Goal: Task Accomplishment & Management: Use online tool/utility

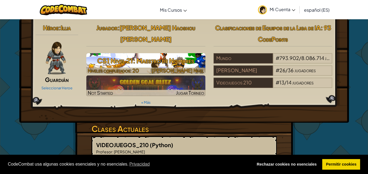
click at [178, 55] on h3 "CS1 Nivel 21: Maestro de Nombres" at bounding box center [145, 61] width 119 height 12
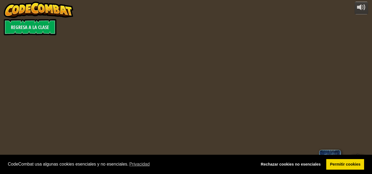
select select "es-ES"
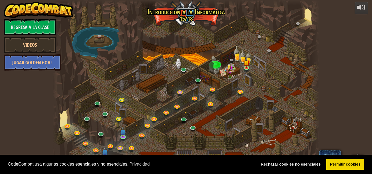
select select "es-ES"
click at [247, 64] on img at bounding box center [246, 60] width 6 height 14
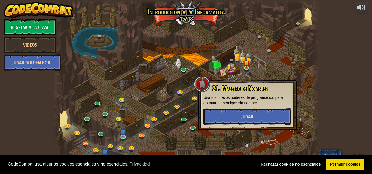
click at [250, 113] on button "Jugar" at bounding box center [247, 117] width 88 height 16
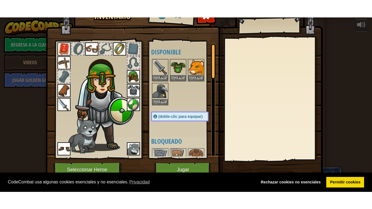
scroll to position [13, 0]
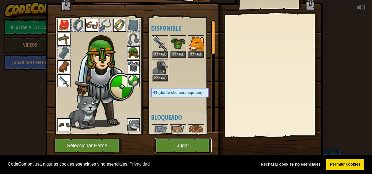
click at [187, 143] on button "Jugar" at bounding box center [183, 145] width 57 height 15
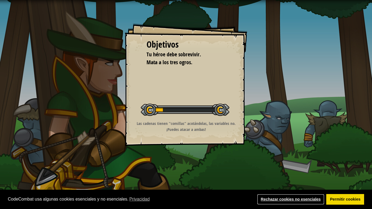
click at [301, 174] on link "Rechazar cookies no esenciales" at bounding box center [290, 199] width 67 height 11
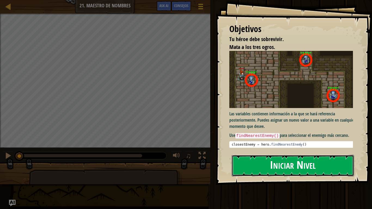
click at [279, 165] on button "Iniciar Nivel" at bounding box center [293, 165] width 122 height 21
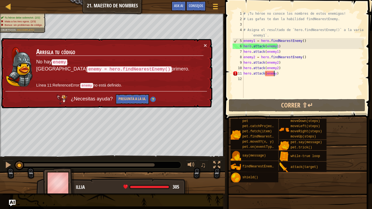
click at [275, 75] on div "# ¡Tu héroe no conoce los nombres de estos enemigos! # Las gafas te dan la habi…" at bounding box center [302, 60] width 121 height 98
type textarea "hero.attack(enemy3)"
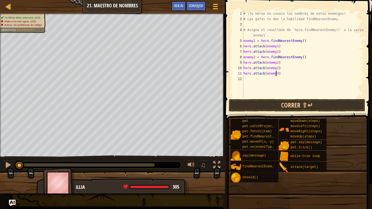
click at [286, 74] on div "# ¡Tu héroe no conoce los nombres de estos enemigos! # Las gafas te dan la habi…" at bounding box center [302, 60] width 121 height 98
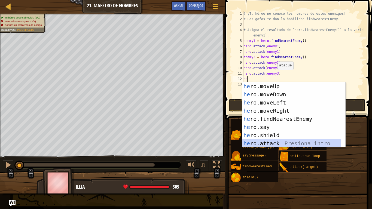
click at [285, 141] on div "he ro.moveUp Presiona intro he ro.moveDown Presiona intro he ro.moveLeft Presio…" at bounding box center [291, 123] width 99 height 82
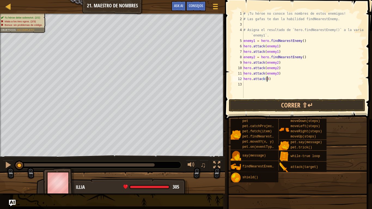
scroll to position [2, 2]
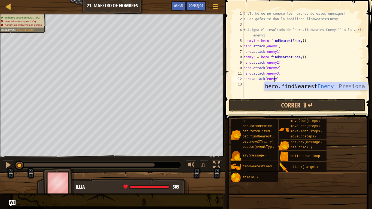
type textarea "hero.attack(enemy3)"
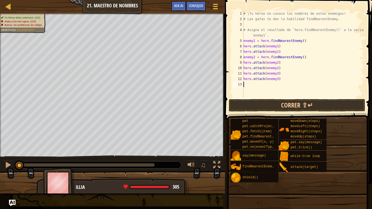
click at [275, 90] on div "# ¡Tu héroe no conoce los nombres de estos enemigos! # Las gafas te dan la habi…" at bounding box center [302, 60] width 121 height 98
type textarea "hero.attack(enemy3)"
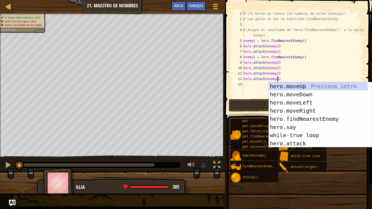
click at [272, 26] on div "# ¡Tu héroe no conoce los nombres de estos enemigos! # Las gafas te dan la habi…" at bounding box center [302, 60] width 121 height 98
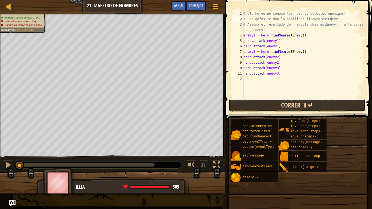
click at [298, 105] on button "Correr ⇧↵" at bounding box center [297, 105] width 136 height 13
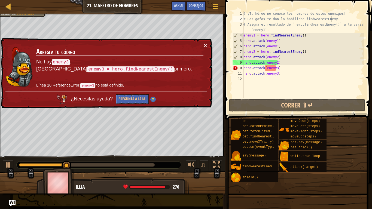
click at [204, 46] on button "×" at bounding box center [205, 45] width 3 height 6
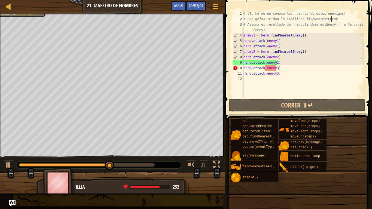
click at [275, 69] on div "# ¡Tu héroe no conoce los nombres de estos enemigos! # Las gafas te dan la habi…" at bounding box center [302, 60] width 121 height 98
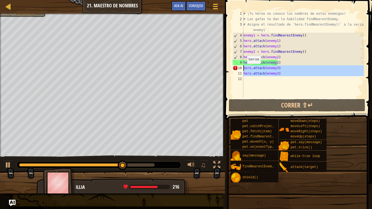
drag, startPoint x: 280, startPoint y: 76, endPoint x: 244, endPoint y: 69, distance: 36.7
click at [244, 69] on div "# ¡Tu héroe no conoce los nombres de estos enemigos! # Las gafas te dan la habi…" at bounding box center [302, 60] width 121 height 98
type textarea "hero.attack(enemy3) hero.attack(enemy3)"
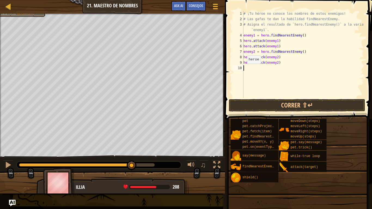
type textarea "he"
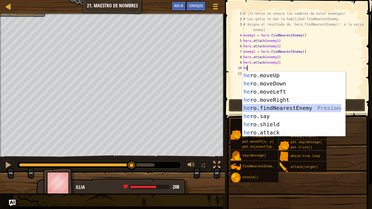
click at [266, 107] on div "he ro.moveUp Presiona intro he ro.moveDown Presiona intro he ro.moveLeft Presio…" at bounding box center [291, 112] width 99 height 82
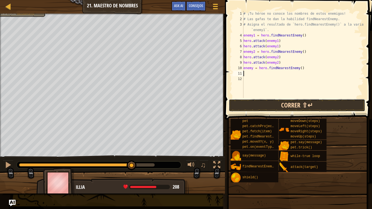
click at [267, 103] on button "Correr ⇧↵" at bounding box center [297, 105] width 136 height 13
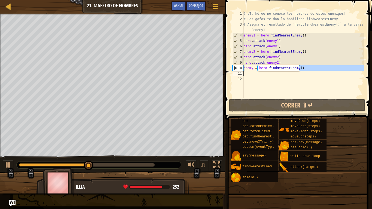
drag, startPoint x: 300, startPoint y: 69, endPoint x: 244, endPoint y: 71, distance: 55.3
click at [244, 71] on div "# ¡Tu héroe no conoce los nombres de estos enemigos! # Las gafas te dan la habi…" at bounding box center [302, 60] width 121 height 98
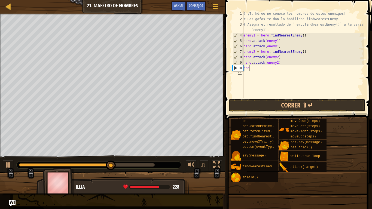
type textarea "e"
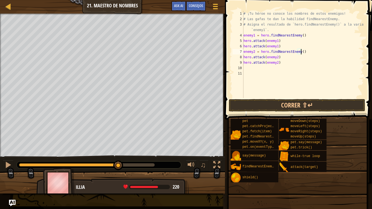
click at [302, 54] on div "# ¡Tu héroe no conoce los nombres de estos enemigos! # Las gafas te dan la habi…" at bounding box center [302, 60] width 121 height 98
type textarea "enemy2 = hero.findNearestEnemy()"
click at [261, 70] on div "# ¡Tu héroe no conoce los nombres de estos enemigos! # Las gafas te dan la habi…" at bounding box center [302, 60] width 121 height 98
type textarea "h"
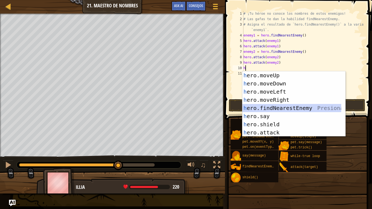
click at [281, 111] on div "h ero.moveUp Presiona intro h ero.moveDown Presiona intro h ero.moveLeft Presio…" at bounding box center [291, 112] width 99 height 82
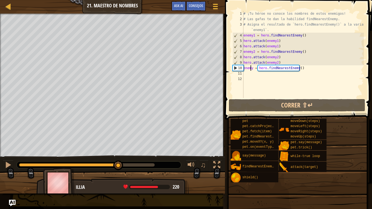
click at [251, 68] on div "# ¡Tu héroe no conoce los nombres de estos enemigos! # Las gafas te dan la habi…" at bounding box center [302, 60] width 121 height 98
click at [250, 68] on div "# ¡Tu héroe no conoce los nombres de estos enemigos! # Las gafas te dan la habi…" at bounding box center [302, 60] width 121 height 98
click at [252, 68] on div "# ¡Tu héroe no conoce los nombres de estos enemigos! # Las gafas te dan la habi…" at bounding box center [302, 60] width 121 height 98
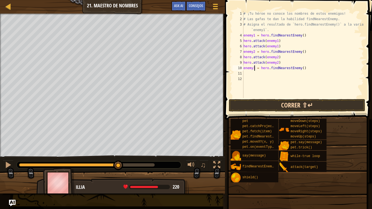
type textarea "enemy3 = hero.findNearestEnemy()"
click at [263, 105] on button "Correr ⇧↵" at bounding box center [297, 105] width 136 height 13
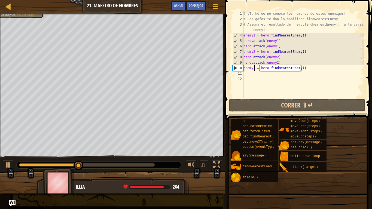
click at [254, 75] on div "# ¡Tu héroe no conoce los nombres de estos enemigos! # Las gafas te dan la habi…" at bounding box center [302, 60] width 121 height 98
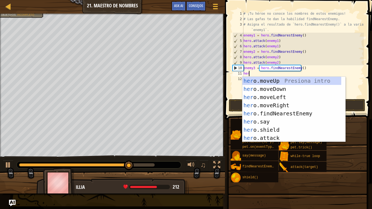
scroll to position [2, 0]
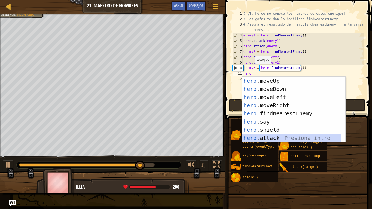
click at [272, 137] on div "hero .moveUp Presiona intro hero .moveDown Presiona intro hero .moveLeft Presio…" at bounding box center [291, 118] width 99 height 82
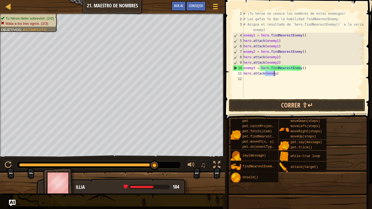
click at [273, 73] on div "# ¡Tu héroe no conoce los nombres de estos enemigos! # Las gafas te dan la habi…" at bounding box center [302, 54] width 121 height 87
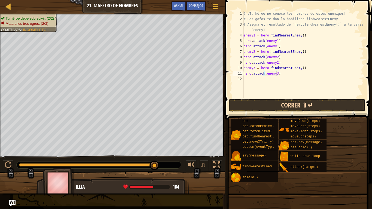
type textarea "hero.attack(enemy3)"
click at [277, 102] on button "Correr ⇧↵" at bounding box center [297, 105] width 136 height 13
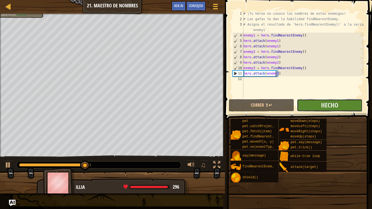
click at [313, 104] on button "Hecho" at bounding box center [329, 105] width 65 height 13
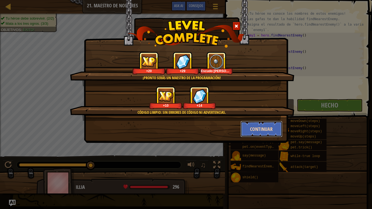
click at [255, 128] on button "Continuar" at bounding box center [261, 129] width 42 height 16
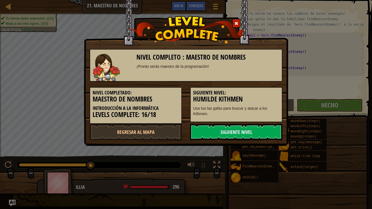
click at [245, 134] on link "Siguiente nivel" at bounding box center [236, 132] width 92 height 16
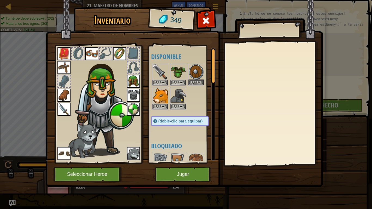
click at [191, 70] on img at bounding box center [195, 71] width 15 height 15
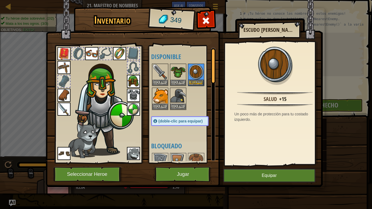
click at [130, 107] on img at bounding box center [133, 109] width 13 height 13
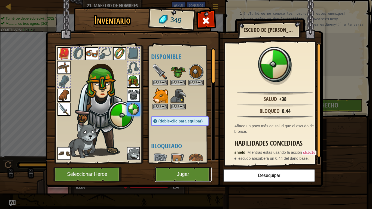
click at [184, 174] on button "Jugar" at bounding box center [183, 174] width 57 height 15
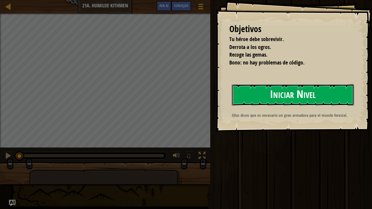
click at [261, 97] on button "Iniciar Nivel" at bounding box center [293, 94] width 122 height 21
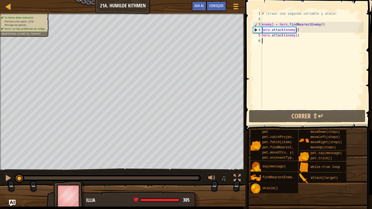
click at [300, 32] on div "# ¡Crear una segunda variable y ataca! enemy1 = hero . findNearestEnemy ( ) her…" at bounding box center [312, 65] width 103 height 109
type textarea "hero.attack(enemy1)"
click at [301, 37] on div "# ¡Crear una segunda variable y ataca! enemy1 = hero . findNearestEnemy ( ) her…" at bounding box center [312, 65] width 103 height 109
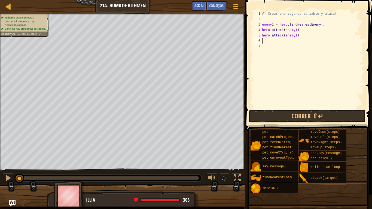
type textarea "h"
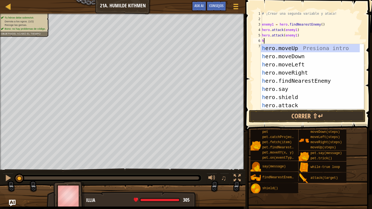
scroll to position [2, 0]
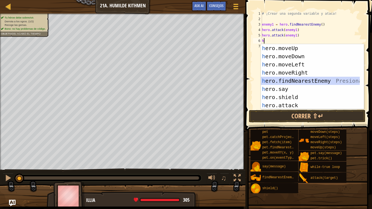
click at [311, 82] on div "h ero.moveUp Presiona intro h ero.moveDown Presiona intro h ero.moveLeft Presio…" at bounding box center [310, 85] width 99 height 82
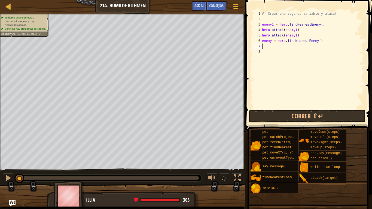
click at [270, 40] on div "# ¡Crear una segunda variable y ataca! enemy1 = hero . findNearestEnemy ( ) her…" at bounding box center [312, 65] width 103 height 109
type textarea "enemy2 = hero.findNearestEnemy()"
click at [279, 48] on div "# ¡Crear una segunda variable y ataca! enemy1 = hero . findNearestEnemy ( ) her…" at bounding box center [312, 65] width 103 height 109
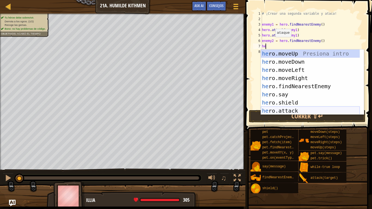
click at [293, 109] on div "he ro.moveUp Presiona intro he ro.moveDown Presiona intro he ro.moveLeft Presio…" at bounding box center [310, 91] width 99 height 82
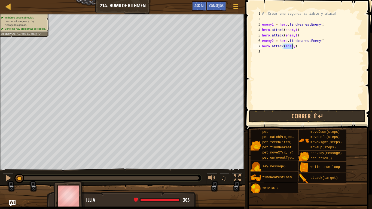
click at [293, 47] on div "# ¡Crear una segunda variable y ataca! enemy1 = hero . findNearestEnemy ( ) her…" at bounding box center [312, 60] width 103 height 98
type textarea "hero.attack(enemy2)"
click at [290, 51] on div "# ¡Crear una segunda variable y ataca! enemy1 = hero . findNearestEnemy ( ) her…" at bounding box center [312, 65] width 103 height 109
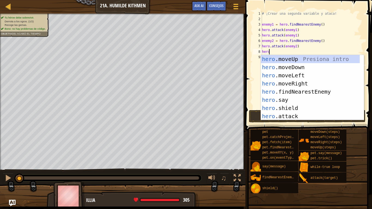
scroll to position [2, 0]
click at [310, 113] on div "hero .moveUp Presiona intro hero .moveDown Presiona intro hero .moveLeft Presio…" at bounding box center [310, 96] width 99 height 82
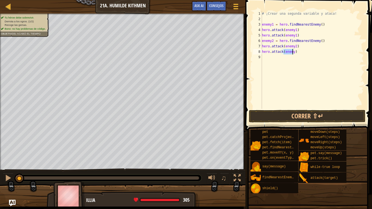
click at [292, 51] on div "# ¡Crear una segunda variable y ataca! enemy1 = hero . findNearestEnemy ( ) her…" at bounding box center [312, 60] width 103 height 98
type textarea "hero.attack(enemy2)"
click at [316, 115] on button "Correr ⇧↵" at bounding box center [307, 116] width 116 height 13
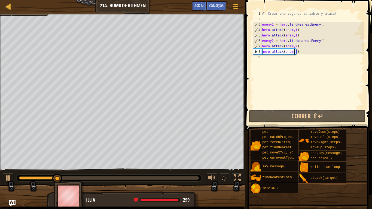
click at [281, 60] on div "# ¡Crear una segunda variable y ataca! enemy1 = hero . findNearestEnemy ( ) her…" at bounding box center [312, 65] width 103 height 109
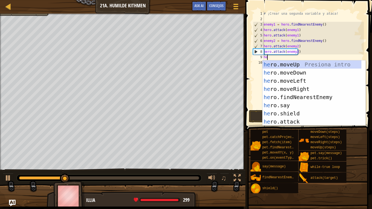
type textarea "hero"
click at [284, 69] on div "hero .moveUp Presiona intro hero .moveDown Presiona intro hero .moveLeft Presio…" at bounding box center [311, 101] width 99 height 82
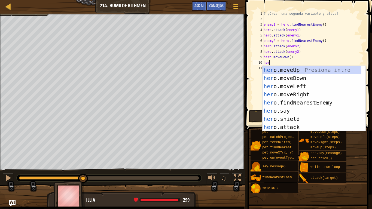
type textarea "hero"
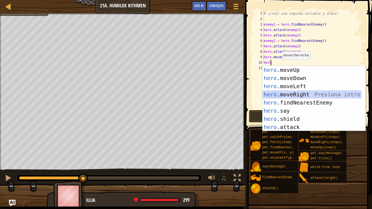
click at [291, 94] on div "hero .moveUp Presiona intro hero .moveDown Presiona intro hero .moveLeft Presio…" at bounding box center [311, 107] width 99 height 82
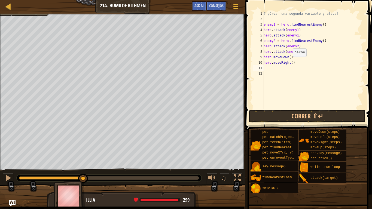
click at [289, 62] on div "# ¡Crear una segunda variable y ataca! enemy1 = hero . findNearestEnemy ( ) her…" at bounding box center [312, 65] width 101 height 109
type textarea "hero.moveRight(3)"
click at [312, 118] on button "Correr ⇧↵" at bounding box center [307, 116] width 116 height 13
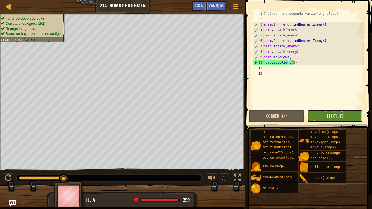
click at [319, 117] on button "Hecho" at bounding box center [335, 116] width 56 height 13
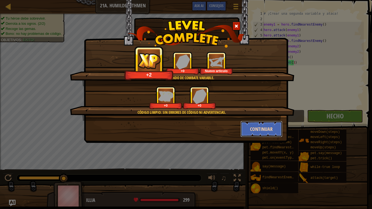
click at [265, 127] on button "Continuar" at bounding box center [261, 129] width 42 height 16
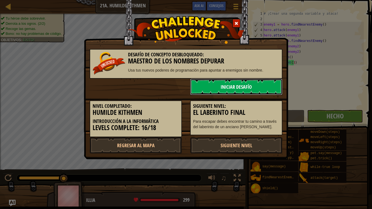
click at [249, 83] on link "Iniciar Desafío" at bounding box center [236, 87] width 92 height 16
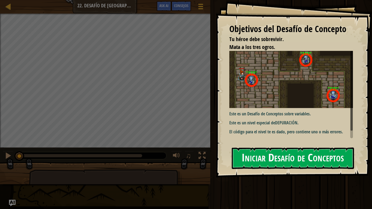
click at [265, 159] on button "Iniciar Desafío de Conceptos" at bounding box center [293, 157] width 122 height 21
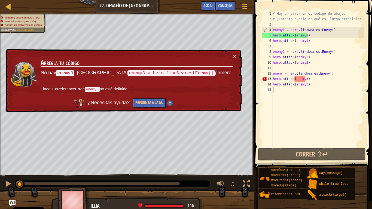
click at [281, 73] on div "# Hay un error en el código de abajo. # ¡Intenta averiguar qué es, luego arrégl…" at bounding box center [318, 84] width 92 height 147
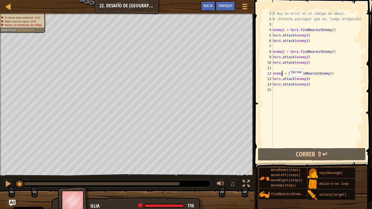
type textarea "enemy3 = hero.findNearestEnemy()"
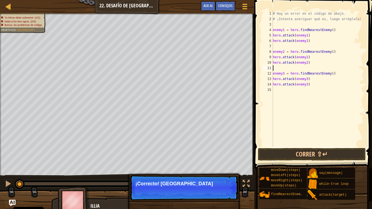
click at [281, 68] on div "# Hay un error en el código de abajo. # ¡Intenta averiguar qué es, luego arrégl…" at bounding box center [318, 84] width 92 height 147
type textarea "hero.attack(enemy2)"
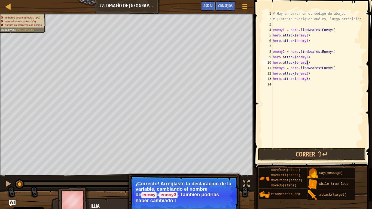
click at [286, 85] on div "# Hay un error en el código de abajo. # ¡Intenta averiguar qué es, luego arrégl…" at bounding box center [318, 84] width 92 height 147
type textarea "hero.attack(enemy3)"
click at [284, 86] on div "# Hay un error en el código de abajo. # ¡Intenta averiguar qué es, luego arrégl…" at bounding box center [318, 84] width 92 height 147
type textarea "hero.attack(enemy3)"
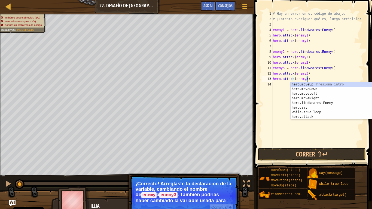
click at [284, 86] on div "# Hay un error en el código de abajo. # ¡Intenta averiguar qué es, luego arrégl…" at bounding box center [318, 84] width 92 height 147
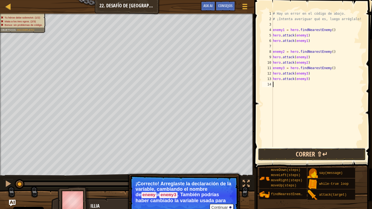
click at [294, 154] on button "Correr ⇧↵" at bounding box center [312, 154] width 108 height 13
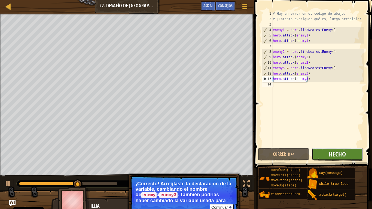
click at [335, 156] on span "Hecho" at bounding box center [336, 154] width 17 height 9
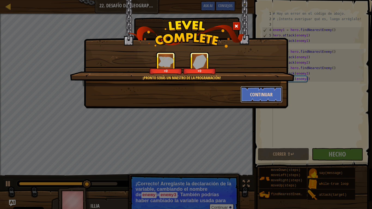
click at [256, 91] on button "Continuar" at bounding box center [261, 94] width 42 height 16
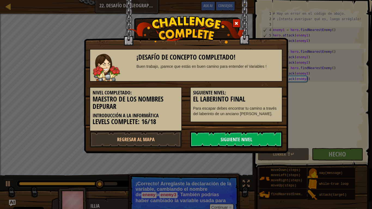
click at [251, 138] on link "Siguiente nivel" at bounding box center [236, 139] width 92 height 16
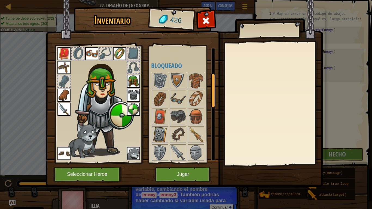
scroll to position [82, 0]
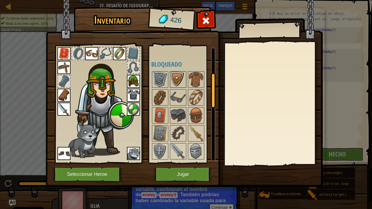
click at [171, 85] on img at bounding box center [177, 79] width 15 height 15
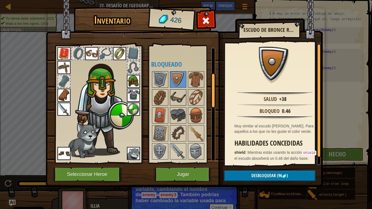
click at [176, 103] on img at bounding box center [177, 97] width 15 height 15
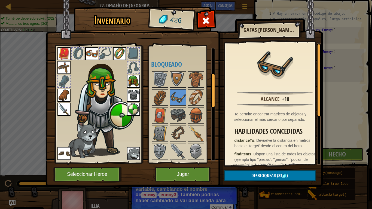
click at [87, 52] on img at bounding box center [91, 53] width 13 height 13
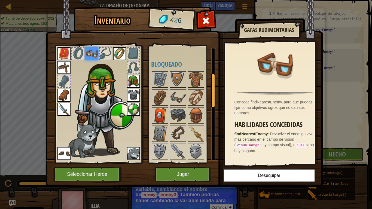
click at [161, 119] on img at bounding box center [159, 115] width 15 height 15
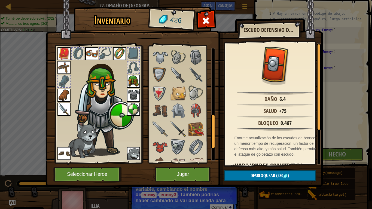
scroll to position [245, 0]
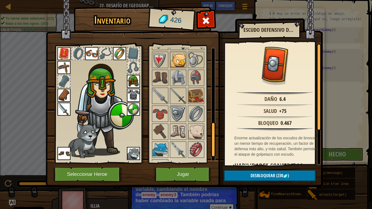
click at [182, 63] on img at bounding box center [177, 59] width 15 height 15
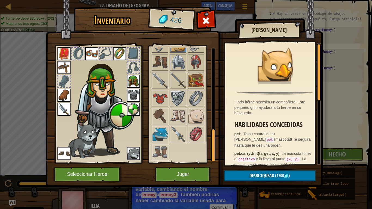
scroll to position [266, 0]
click at [194, 114] on img at bounding box center [195, 116] width 15 height 15
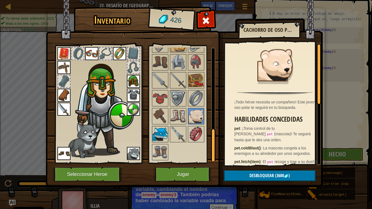
click at [166, 132] on img at bounding box center [159, 134] width 15 height 15
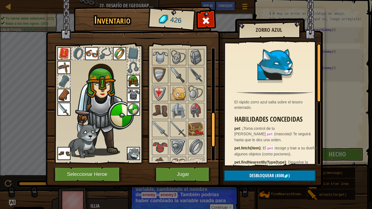
scroll to position [184, 0]
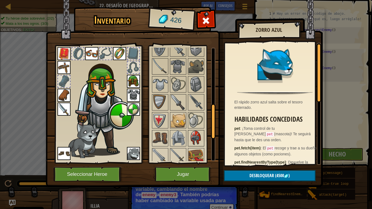
click at [196, 146] on img at bounding box center [195, 138] width 15 height 15
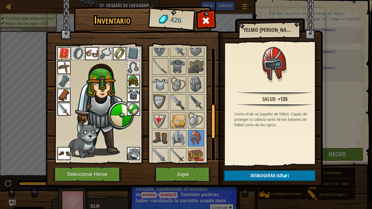
click at [130, 80] on img at bounding box center [133, 81] width 13 height 13
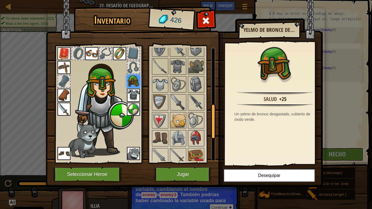
click at [191, 144] on img at bounding box center [195, 138] width 15 height 15
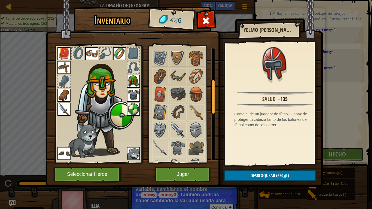
scroll to position [48, 0]
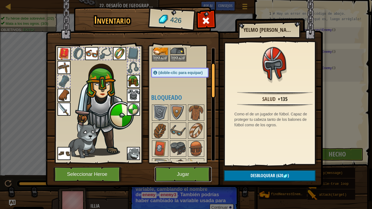
click at [185, 174] on button "Jugar" at bounding box center [183, 174] width 57 height 15
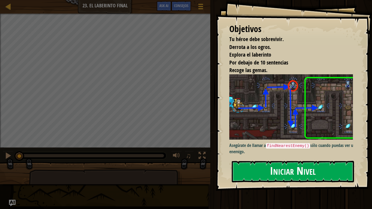
click at [265, 172] on button "Iniciar Nivel" at bounding box center [293, 171] width 122 height 21
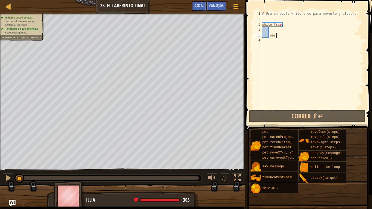
click at [278, 29] on div "# Usa un bucle while-true para moverte y atacar. while True : pass" at bounding box center [312, 65] width 103 height 109
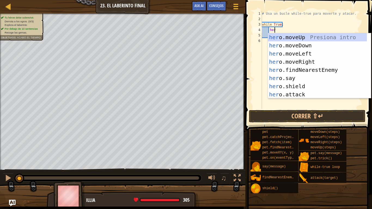
type textarea "hero"
click at [289, 60] on div "hero .moveUp Presiona intro hero .moveDown Presiona intro hero .moveLeft Presio…" at bounding box center [317, 74] width 99 height 82
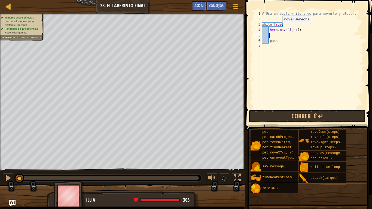
scroll to position [2, 0]
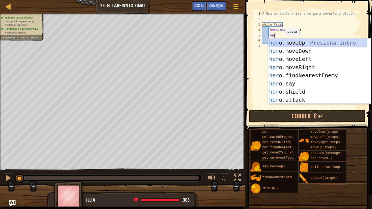
type textarea "hero"
click at [279, 41] on div "hero .moveUp Presiona intro hero .moveDown Presiona intro hero .moveLeft Presio…" at bounding box center [317, 80] width 99 height 82
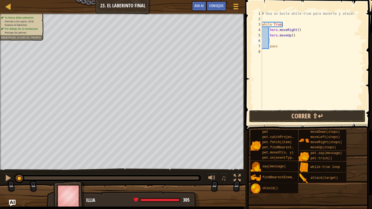
click at [299, 116] on button "Correr ⇧↵" at bounding box center [307, 116] width 116 height 13
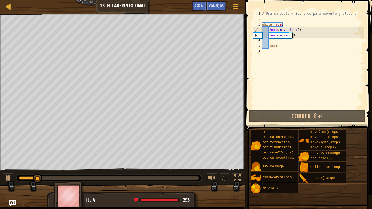
click at [293, 34] on div "# Usa un bucle while-true para moverte y atacar. while True : hero . moveRight …" at bounding box center [312, 65] width 103 height 109
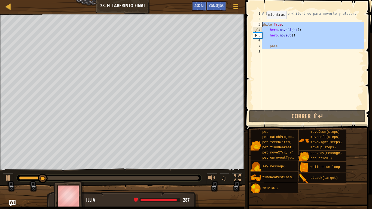
drag, startPoint x: 283, startPoint y: 50, endPoint x: 261, endPoint y: 24, distance: 33.0
click at [261, 24] on div "hero.moveUp() 1 2 3 4 5 6 7 8 # Usa un bucle while-true para moverte y atacar. …" at bounding box center [308, 60] width 112 height 98
type textarea "while True: hero.moveRight()"
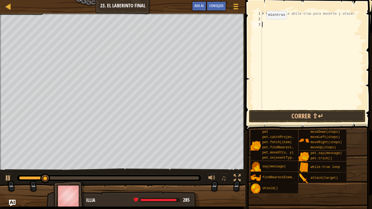
scroll to position [2, 0]
click at [10, 174] on div at bounding box center [8, 177] width 7 height 7
click at [278, 17] on div "# Usa un bucle while-true para moverte y atacar." at bounding box center [312, 65] width 103 height 109
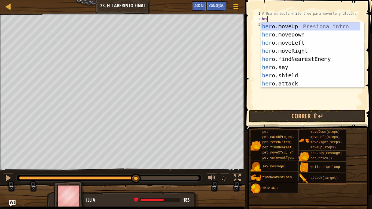
type textarea "heri"
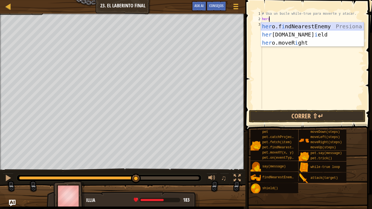
click at [287, 24] on div "her o.f i ndNearestEnemy Presiona intro her [DOMAIN_NAME] i eld Presiona intro …" at bounding box center [312, 42] width 103 height 41
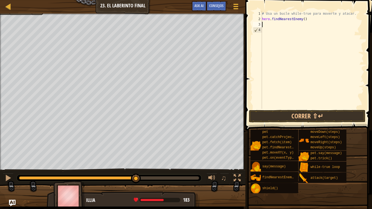
scroll to position [2, 0]
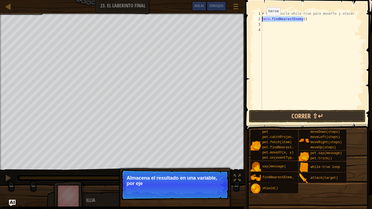
drag, startPoint x: 309, startPoint y: 17, endPoint x: 262, endPoint y: 21, distance: 47.5
click at [262, 21] on div "# Usa un bucle while-true para moverte y atacar. hero . findNearestEnemy ( )" at bounding box center [312, 65] width 103 height 109
type textarea "hero.findNearestEnemy()"
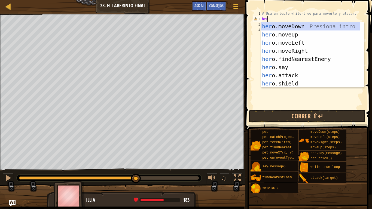
type textarea "h"
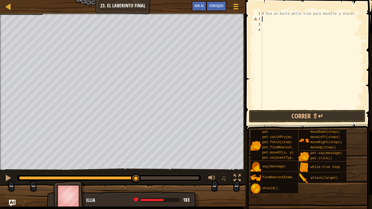
type textarea "w"
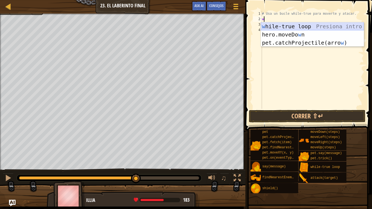
click at [317, 27] on div "w hile-true loop Presiona intro hero.moveDo w n Presiona intro pet.catchProject…" at bounding box center [312, 42] width 103 height 41
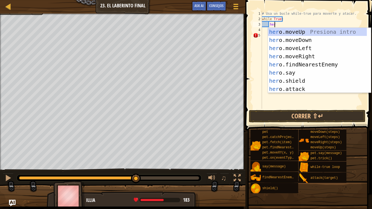
type textarea "hero"
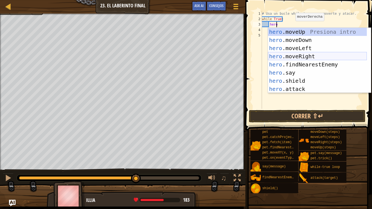
click at [298, 55] on div "hero .moveUp Presiona intro hero .moveDown Presiona intro hero .moveLeft Presio…" at bounding box center [317, 69] width 99 height 82
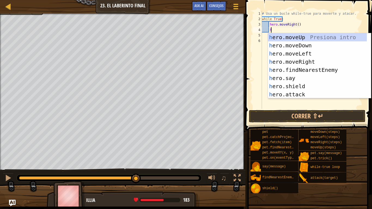
scroll to position [2, 1]
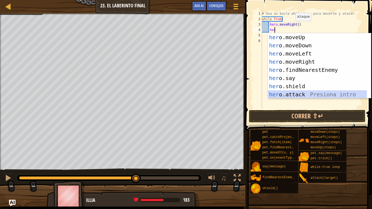
click at [307, 90] on div "her o.moveUp Presiona intro her o.moveDown Presiona intro her o.moveLeft Presio…" at bounding box center [317, 74] width 99 height 82
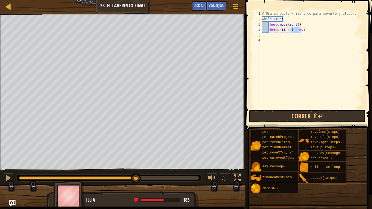
click at [300, 30] on div "# Usa un bucle while-true para moverte y atacar. while True : hero . moveRight …" at bounding box center [312, 60] width 103 height 98
click at [307, 32] on div "# Usa un bucle while-true para moverte y atacar. while True : hero . moveRight …" at bounding box center [312, 65] width 103 height 109
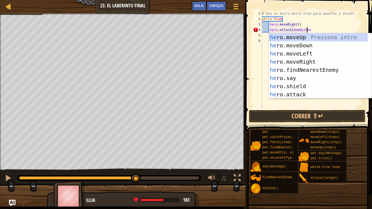
scroll to position [2, 3]
type textarea "hero.attack(enemy1)"
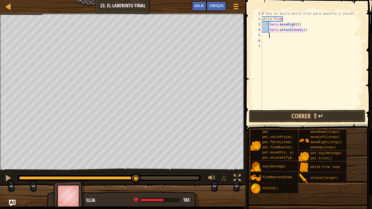
scroll to position [2, 0]
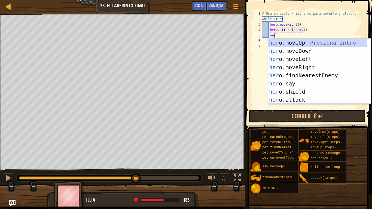
type textarea "hero"
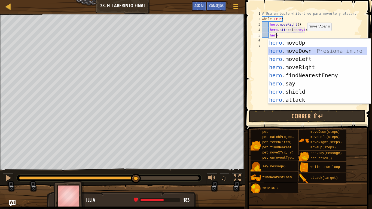
click at [294, 50] on div "hero .moveUp Presiona intro hero .moveDown Presiona intro hero .moveLeft Presio…" at bounding box center [317, 80] width 99 height 82
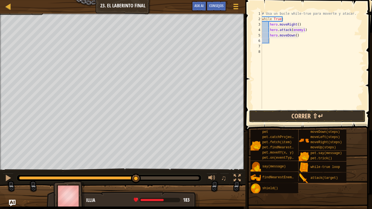
click at [296, 113] on button "Correr ⇧↵" at bounding box center [307, 116] width 116 height 13
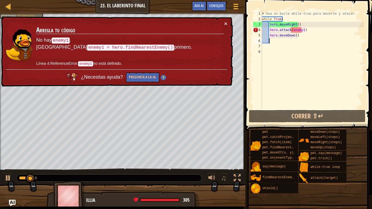
click at [300, 31] on div "# Usa un bucle while-true para moverte y atacar. while True : hero . moveRight …" at bounding box center [312, 65] width 103 height 109
click at [301, 31] on div "# Usa un bucle while-true para moverte y atacar. while True : hero . moveRight …" at bounding box center [312, 65] width 103 height 109
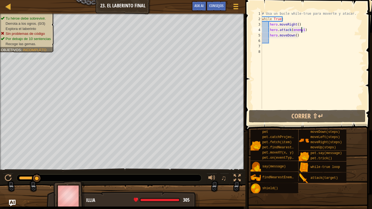
scroll to position [2, 3]
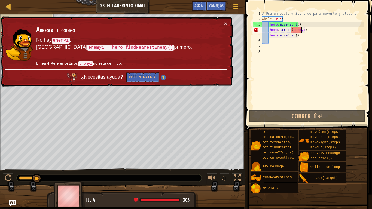
click at [298, 24] on div "# Usa un bucle while-true para moverte y atacar. while True : hero . moveRight …" at bounding box center [312, 65] width 103 height 109
type textarea "hero.moveRight()"
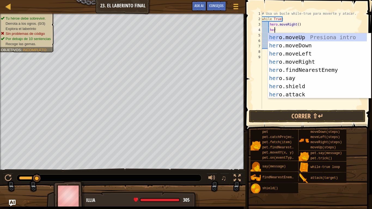
type textarea "hero"
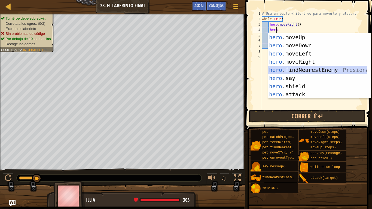
click at [308, 69] on div "hero .moveUp Presiona intro hero .moveDown Presiona intro hero .moveLeft Presio…" at bounding box center [317, 74] width 99 height 82
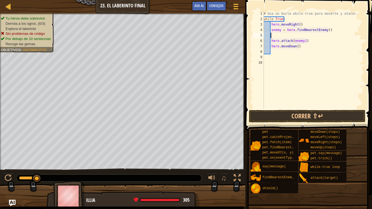
click at [280, 29] on div "# Usa un bucle while-true para moverte y atacar. while True : hero . moveRight …" at bounding box center [312, 65] width 101 height 109
type textarea "enemy1 = hero.findNearestEnemy()"
click at [299, 34] on div "# Usa un bucle while-true para moverte y atacar. while True : hero . moveRight …" at bounding box center [312, 65] width 101 height 109
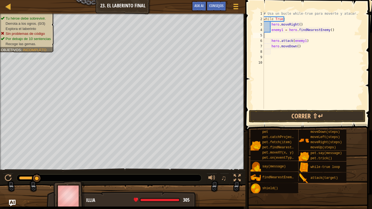
type textarea "enemy1 = hero.findNearestEnemy()"
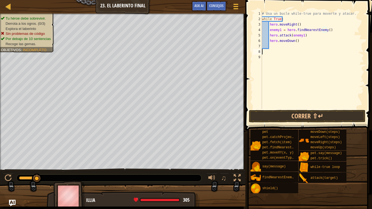
click at [275, 51] on div "# Usa un bucle while-true para moverte y atacar. while True : hero . moveRight …" at bounding box center [312, 65] width 103 height 109
click at [290, 117] on button "Correr ⇧↵" at bounding box center [307, 116] width 116 height 13
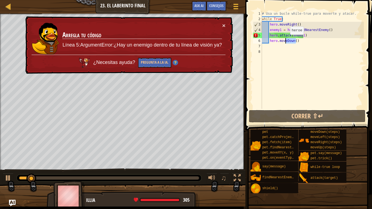
drag, startPoint x: 298, startPoint y: 42, endPoint x: 285, endPoint y: 40, distance: 13.4
click at [285, 40] on div "# Usa un bucle while-true para moverte y atacar. while True : hero . moveRight …" at bounding box center [312, 65] width 103 height 109
click at [300, 26] on div "# Usa un bucle while-true para moverte y atacar. while True : hero . moveRight …" at bounding box center [312, 65] width 103 height 109
type textarea "hero.moveRight()"
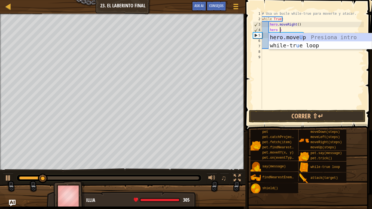
type textarea "hero up"
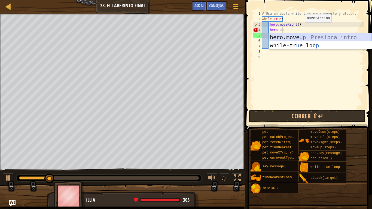
click at [289, 39] on div "hero.move Up Presiona intro while-tr u e loo p Presiona intro" at bounding box center [320, 49] width 103 height 33
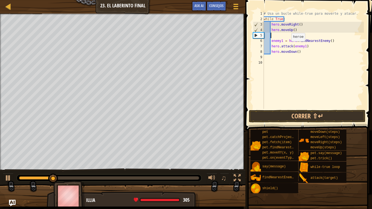
scroll to position [2, 0]
click at [271, 36] on div "# Usa un bucle while-true para moverte y atacar. while True : hero . moveRight …" at bounding box center [312, 65] width 101 height 109
type textarea "hero.moveUp()"
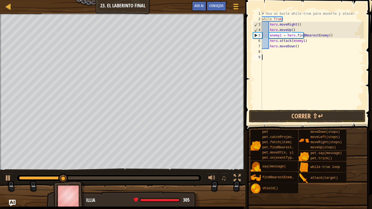
click at [273, 56] on div "# Usa un bucle while-true para moverte y atacar. while True : hero . moveRight …" at bounding box center [312, 65] width 103 height 109
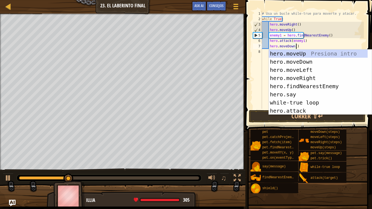
click at [252, 67] on div "hero.moveDown() 1 2 3 4 5 6 7 8 # Usa un bucle while-true para moverte y atacar…" at bounding box center [308, 60] width 112 height 98
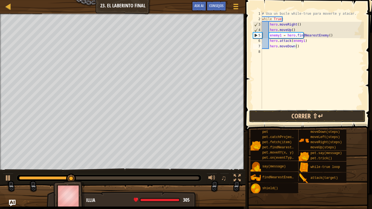
click at [285, 116] on button "Correr ⇧↵" at bounding box center [307, 116] width 116 height 13
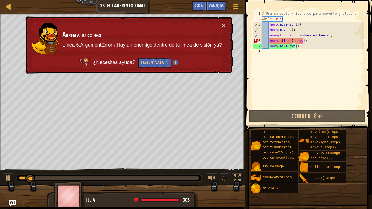
click at [220, 24] on td "Arregla tu código Línea 6:ArgumentError:¿Hay un enemigo dentro de tu línea de v…" at bounding box center [142, 39] width 160 height 32
click at [223, 24] on button "×" at bounding box center [223, 26] width 3 height 6
click at [222, 24] on button "×" at bounding box center [223, 26] width 3 height 6
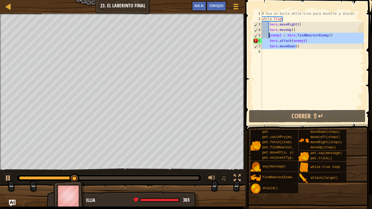
drag, startPoint x: 305, startPoint y: 47, endPoint x: 268, endPoint y: 36, distance: 38.7
click at [268, 36] on div "# Usa un bucle while-true para moverte y atacar. while True : hero . moveRight …" at bounding box center [312, 65] width 103 height 109
type textarea "enemy1 = hero.findNearestEnemy() hero.attack(enemy1)"
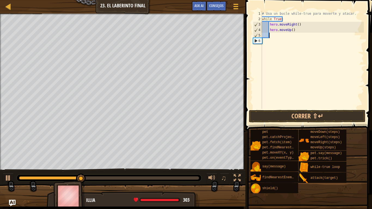
click at [295, 30] on div "# Usa un bucle while-true para moverte y atacar. while True : hero . moveRight …" at bounding box center [312, 65] width 103 height 109
type textarea "hero.moveUp()"
click at [287, 35] on div "# Usa un bucle while-true para moverte y atacar. while True : hero . moveRight …" at bounding box center [312, 65] width 103 height 109
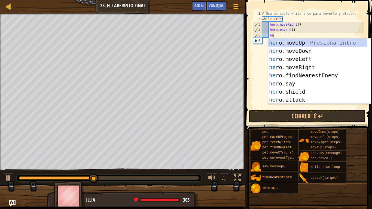
type textarea "hero"
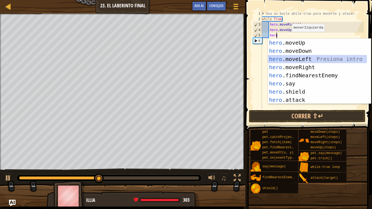
click at [293, 61] on div "hero .moveUp Presiona intro hero .moveDown Presiona intro hero .moveLeft Presio…" at bounding box center [317, 80] width 99 height 82
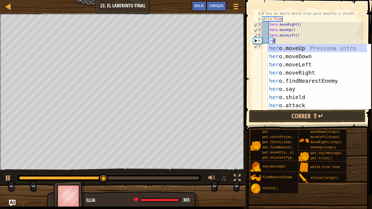
type textarea "hero"
click at [292, 58] on div "hero .moveUp Presiona intro hero .moveDown Presiona intro hero .moveLeft Presio…" at bounding box center [317, 85] width 99 height 82
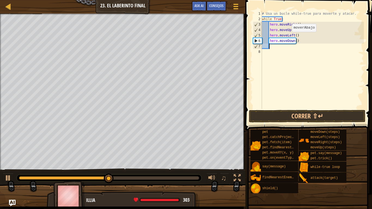
scroll to position [2, 0]
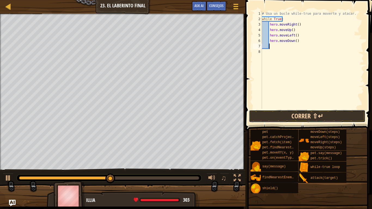
click at [298, 117] on button "Correr ⇧↵" at bounding box center [307, 116] width 116 height 13
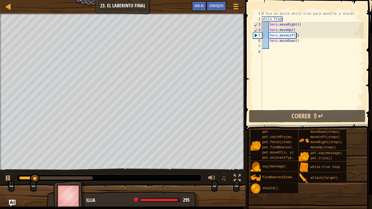
click at [298, 35] on div "# Usa un bucle while-true para moverte y atacar. while True : hero . moveRight …" at bounding box center [312, 65] width 103 height 109
click at [298, 30] on div "# Usa un bucle while-true para moverte y atacar. while True : hero . moveRight …" at bounding box center [312, 65] width 103 height 109
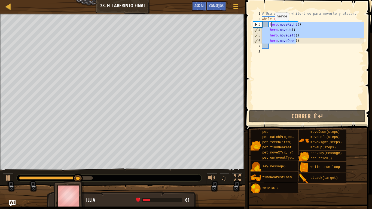
drag, startPoint x: 300, startPoint y: 43, endPoint x: 270, endPoint y: 26, distance: 34.6
click at [270, 26] on div "# Usa un bucle while-true para moverte y atacar. while True : hero . moveRight …" at bounding box center [312, 65] width 103 height 109
type textarea "h"
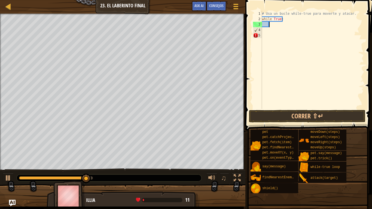
click at [264, 32] on div "# Usa un bucle while-true para moverte y atacar. while True :" at bounding box center [312, 65] width 103 height 109
click at [264, 38] on div "# Usa un bucle while-true para moverte y atacar. while True :" at bounding box center [312, 65] width 103 height 109
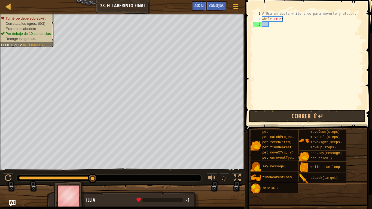
click at [290, 21] on div "# Usa un bucle while-true para moverte y atacar. while True :" at bounding box center [312, 65] width 103 height 109
type textarea "w"
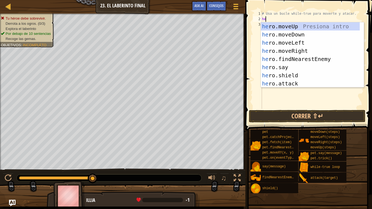
type textarea "hero"
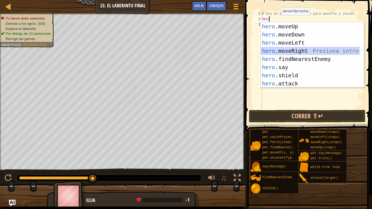
click at [292, 48] on div "hero .moveUp Presiona intro hero .moveDown Presiona intro hero .moveLeft Presio…" at bounding box center [310, 63] width 99 height 82
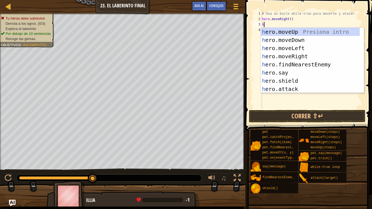
type textarea "he"
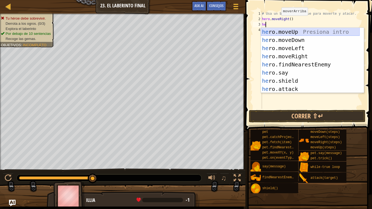
click at [275, 34] on div "he ro.moveUp Presiona intro he ro.moveDown Presiona intro he ro.moveLeft Presio…" at bounding box center [310, 69] width 99 height 82
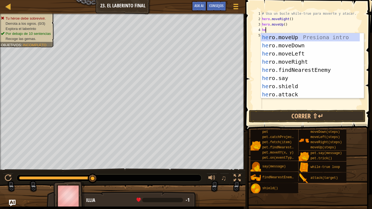
type textarea "h"
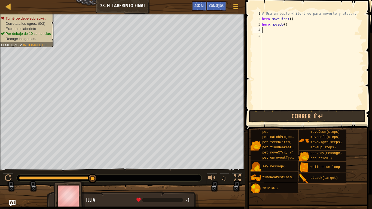
type textarea "w"
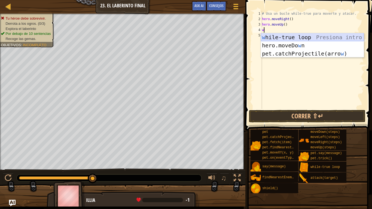
click at [283, 35] on div "w hile-true loop Presiona intro hero.moveDo w n Presiona intro pet.catchProject…" at bounding box center [312, 53] width 103 height 41
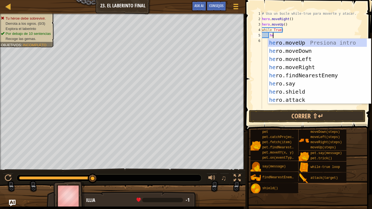
type textarea "hero"
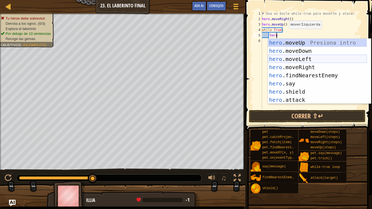
click at [293, 63] on div "hero .moveUp Presiona intro hero .moveDown Presiona intro hero .moveLeft Presio…" at bounding box center [317, 80] width 99 height 82
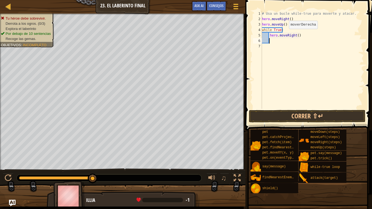
scroll to position [2, 0]
drag, startPoint x: 301, startPoint y: 35, endPoint x: 270, endPoint y: 36, distance: 31.6
click at [270, 36] on div "# Usa un bucle while-true para moverte y atacar. hero . moveRight ( ) hero . mo…" at bounding box center [312, 65] width 103 height 109
type textarea "hero.moveRight()"
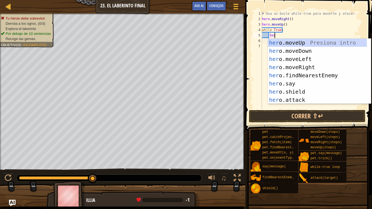
type textarea "hero"
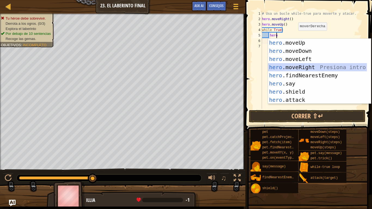
click at [283, 66] on div "hero .moveUp Presiona intro hero .moveDown Presiona intro hero .moveLeft Presio…" at bounding box center [317, 80] width 99 height 82
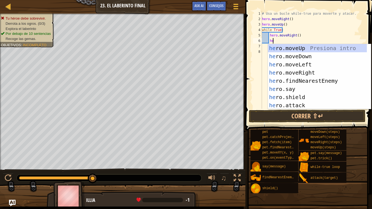
type textarea "hero"
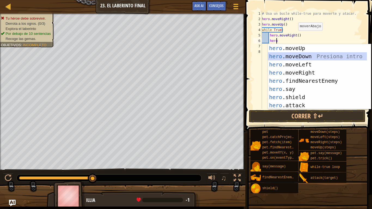
click at [288, 54] on div "hero .moveUp Presiona intro hero .moveDown Presiona intro hero .moveLeft Presio…" at bounding box center [317, 85] width 99 height 82
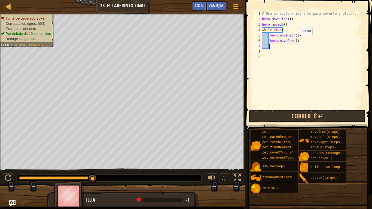
click at [294, 41] on div "# Usa un bucle while-true para moverte y atacar. hero . moveRight ( ) hero . mo…" at bounding box center [312, 65] width 103 height 109
type textarea "hero.moveDown(2)"
click at [285, 45] on div "# Usa un bucle while-true para moverte y atacar. hero . moveRight ( ) hero . mo…" at bounding box center [312, 65] width 103 height 109
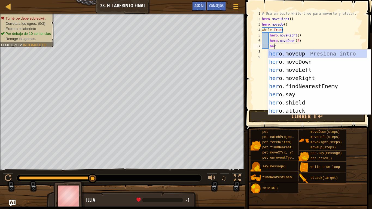
type textarea "hero"
click at [289, 55] on div "hero .moveUp Presiona intro hero .moveDown Presiona intro hero .moveLeft Presio…" at bounding box center [317, 91] width 99 height 82
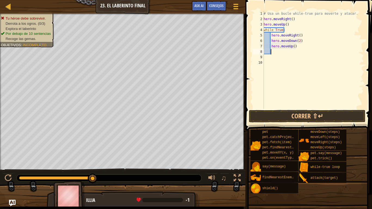
scroll to position [2, 0]
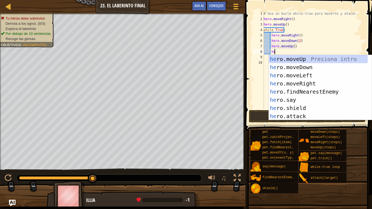
type textarea "hero"
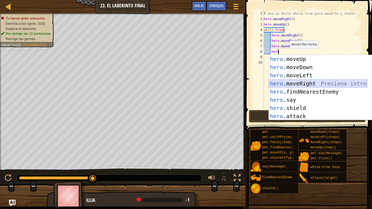
click at [292, 81] on div "hero .moveUp Presiona intro hero .moveDown Presiona intro hero .moveLeft Presio…" at bounding box center [318, 96] width 99 height 82
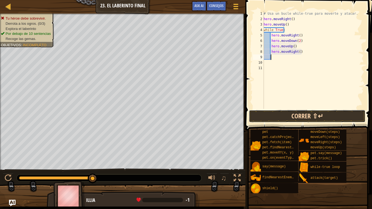
click at [284, 116] on button "Correr ⇧↵" at bounding box center [307, 116] width 116 height 13
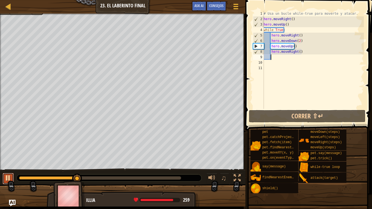
click at [11, 174] on div at bounding box center [8, 177] width 7 height 7
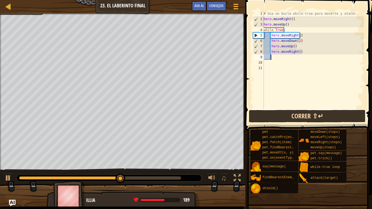
click at [300, 111] on div "Mapa Introducción a la Informática 23. El laberinto final Menú del Juego Hecho …" at bounding box center [186, 104] width 372 height 209
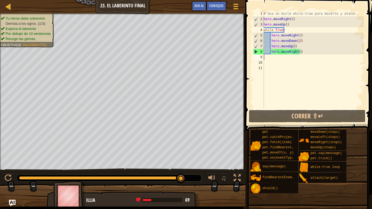
scroll to position [2, 0]
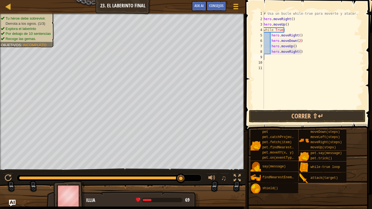
click at [268, 60] on div "# Usa un bucle while-true para moverte y atacar. hero . moveRight ( ) hero . mo…" at bounding box center [312, 65] width 101 height 109
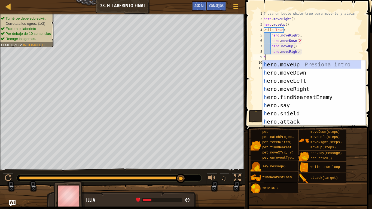
type textarea "her"
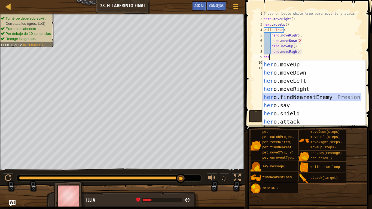
click at [289, 100] on div "her o.moveUp Presiona intro her o.moveDown Presiona intro her o.moveLeft Presio…" at bounding box center [311, 101] width 99 height 82
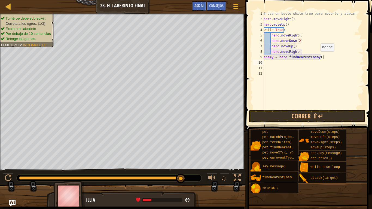
click at [317, 57] on div "# Usa un bucle while-true para moverte y atacar. hero . moveRight ( ) hero . mo…" at bounding box center [312, 65] width 101 height 109
click at [272, 57] on div "# Usa un bucle while-true para moverte y atacar. hero . moveRight ( ) hero . mo…" at bounding box center [312, 65] width 101 height 109
type textarea "enemy1 = hero.findNearestEnemy()"
click at [274, 63] on div "# Usa un bucle while-true para moverte y atacar. hero . moveRight ( ) hero . mo…" at bounding box center [312, 65] width 101 height 109
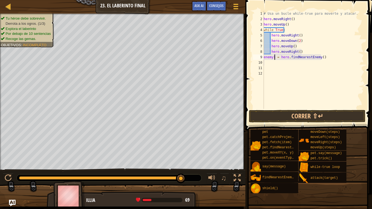
scroll to position [2, 0]
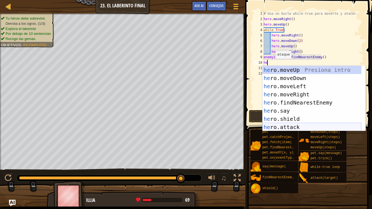
click at [288, 130] on div "he ro.moveUp Presiona intro he ro.moveDown Presiona intro he ro.moveLeft Presio…" at bounding box center [311, 107] width 99 height 82
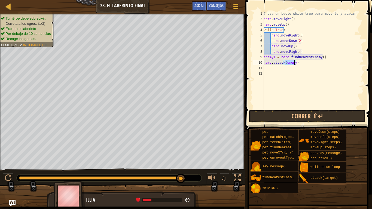
click at [294, 60] on div "# Usa un bucle while-true para moverte y atacar. hero . moveRight ( ) hero . mo…" at bounding box center [312, 60] width 101 height 98
click at [297, 113] on button "Correr ⇧↵" at bounding box center [307, 116] width 116 height 13
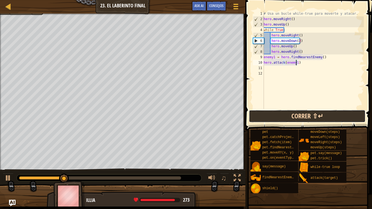
click at [267, 113] on button "Correr ⇧↵" at bounding box center [307, 116] width 116 height 13
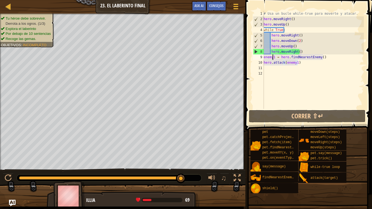
click at [273, 58] on div "# Usa un bucle while-true para moverte y atacar. hero . moveRight ( ) hero . mo…" at bounding box center [312, 65] width 101 height 109
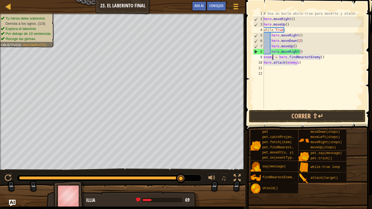
scroll to position [2, 1]
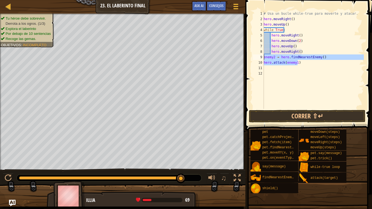
drag, startPoint x: 298, startPoint y: 64, endPoint x: 263, endPoint y: 56, distance: 36.2
click at [263, 56] on div "enemy2 = hero.findNearestEnemy() 1 2 3 4 5 6 7 8 9 10 11 12 # Usa un bucle whil…" at bounding box center [308, 60] width 112 height 98
type textarea "enemy2 = hero.findNearestEnemy() hero.attack(enemy1)"
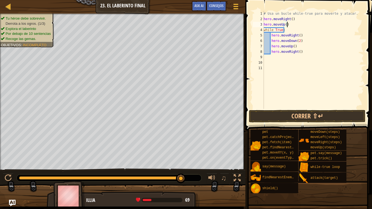
click at [291, 25] on div "# Usa un bucle while-true para moverte y atacar. hero . moveRight ( ) hero . mo…" at bounding box center [312, 65] width 101 height 109
type textarea "hero.moveUp()"
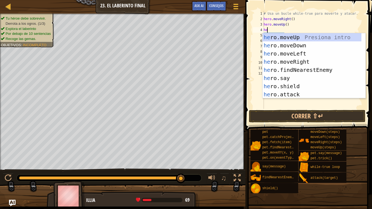
type textarea "her"
click at [292, 70] on div "her o.moveUp Presiona intro her o.moveDown Presiona intro her o.moveLeft Presio…" at bounding box center [311, 74] width 99 height 82
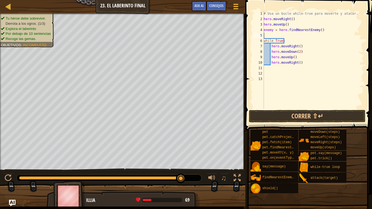
click at [272, 29] on div "# Usa un bucle while-true para moverte y atacar. hero . moveRight ( ) hero . mo…" at bounding box center [312, 65] width 101 height 109
type textarea "enemy1 = hero.findNearestEnemy()"
click at [273, 33] on div "# Usa un bucle while-true para moverte y atacar. hero . moveRight ( ) hero . mo…" at bounding box center [312, 65] width 101 height 109
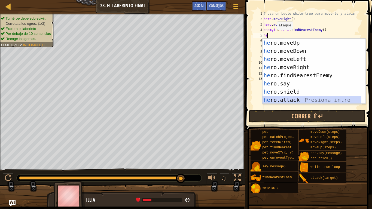
click at [287, 98] on div "he ro.moveUp Presiona intro he ro.moveDown Presiona intro he ro.moveLeft Presio…" at bounding box center [311, 80] width 99 height 82
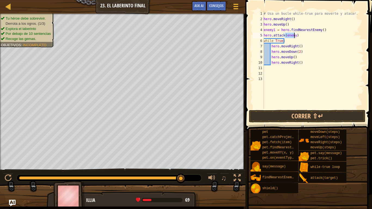
click at [294, 36] on div "# Usa un bucle while-true para moverte y atacar. hero . moveRight ( ) hero . mo…" at bounding box center [312, 60] width 101 height 98
click at [310, 37] on div "# Usa un bucle while-true para moverte y atacar. hero . moveRight ( ) hero . mo…" at bounding box center [312, 65] width 101 height 109
type textarea "hero.attack(enemy1)"
click at [296, 115] on button "Correr ⇧↵" at bounding box center [307, 116] width 116 height 13
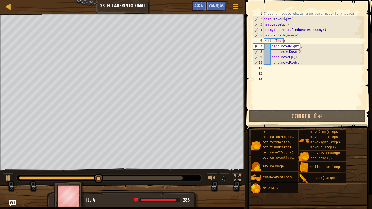
click at [282, 81] on div "# Usa un bucle while-true para moverte y atacar. hero . moveRight ( ) hero . mo…" at bounding box center [312, 65] width 101 height 109
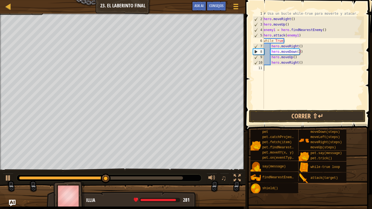
type textarea "hero.moveRight()"
click at [276, 82] on div "# Usa un bucle while-true para moverte y atacar. hero . moveRight ( ) hero . mo…" at bounding box center [312, 65] width 101 height 109
type textarea "hero.moveRight()"
click at [266, 82] on div "# Usa un bucle while-true para moverte y atacar. hero . moveRight ( ) hero . mo…" at bounding box center [312, 65] width 101 height 109
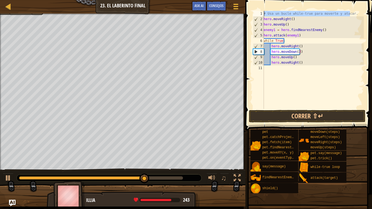
drag, startPoint x: 353, startPoint y: 13, endPoint x: 258, endPoint y: 13, distance: 95.2
click at [258, 13] on div "1 2 3 4 5 6 7 8 9 10 11 # Usa un bucle while-true para moverte y atacar. hero .…" at bounding box center [308, 60] width 112 height 98
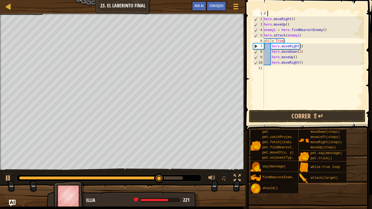
type textarea "#"
click at [285, 80] on div "hero . moveRight ( ) hero . moveUp ( ) enemy1 = hero . findNearestEnemy ( ) her…" at bounding box center [313, 65] width 101 height 109
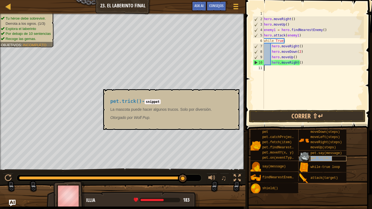
click at [315, 157] on span "pet.trick()" at bounding box center [320, 158] width 21 height 4
click at [359, 155] on div "pet pet.catchProjectile(arrow) pet.fetch(item) pet.findNearestByType(type) pet.…" at bounding box center [309, 161] width 118 height 64
click at [233, 93] on button "×" at bounding box center [233, 96] width 4 height 8
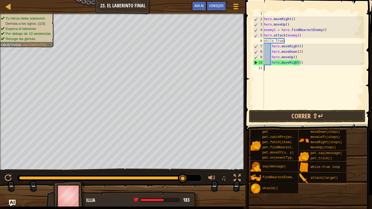
click at [295, 94] on div "hero . moveRight ( ) hero . moveUp ( ) enemy1 = hero . findNearestEnemy ( ) her…" at bounding box center [313, 65] width 101 height 109
click at [300, 36] on div "hero . moveRight ( ) hero . moveUp ( ) enemy1 = hero . findNearestEnemy ( ) her…" at bounding box center [313, 65] width 101 height 109
type textarea "hero.attack(enemy1)"
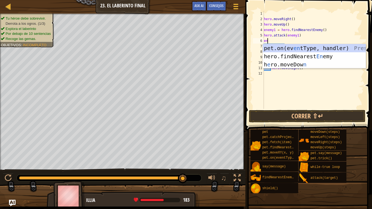
type textarea "e"
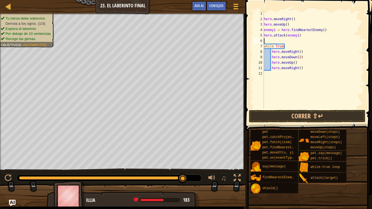
click at [267, 12] on div "hero . moveRight ( ) hero . moveUp ( ) enemy1 = hero . findNearestEnemy ( ) her…" at bounding box center [313, 65] width 101 height 109
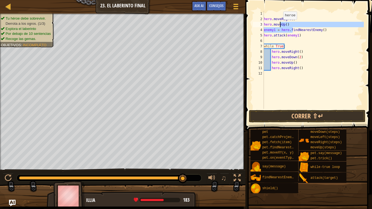
drag, startPoint x: 292, startPoint y: 27, endPoint x: 280, endPoint y: 25, distance: 12.4
click at [280, 25] on div "hero . moveRight ( ) hero . moveUp ( ) enemy1 = hero . findNearestEnemy ( ) her…" at bounding box center [313, 65] width 101 height 109
click at [285, 24] on div "hero . moveRight ( ) hero . moveUp ( ) enemy1 = hero . findNearestEnemy ( ) her…" at bounding box center [313, 60] width 101 height 98
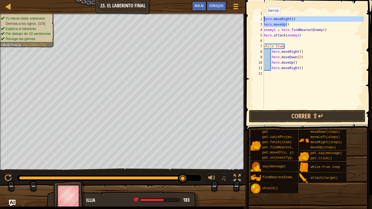
drag, startPoint x: 288, startPoint y: 24, endPoint x: 260, endPoint y: 19, distance: 28.2
click at [260, 19] on div "hero.moveUp() 1 2 3 4 5 6 7 8 9 10 11 12 hero . moveRight ( ) hero . moveUp ( )…" at bounding box center [308, 60] width 112 height 98
type textarea "hero.moveRight() hero.moveUp()"
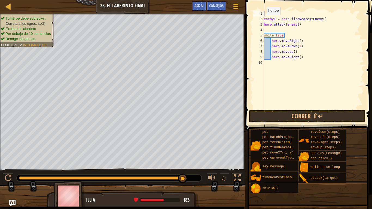
paste textarea "hero.moveUp()"
type textarea "hero.moveUp()"
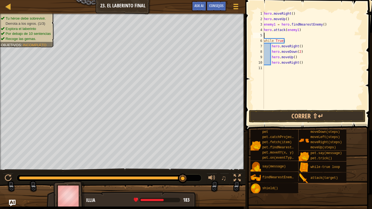
click at [271, 35] on div "hero . moveRight ( ) hero . moveUp ( ) enemy1 = hero . findNearestEnemy ( ) her…" at bounding box center [313, 65] width 101 height 109
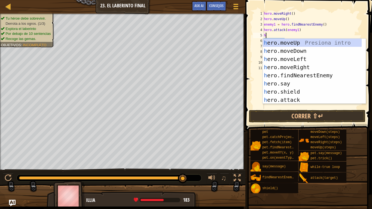
type textarea "he"
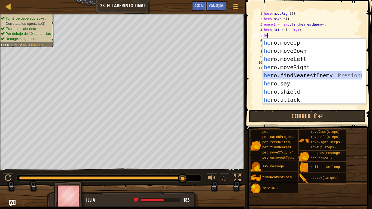
click at [290, 72] on div "he ro.moveUp Presiona intro he ro.moveDown Presiona intro he ro.moveLeft Presio…" at bounding box center [312, 80] width 99 height 82
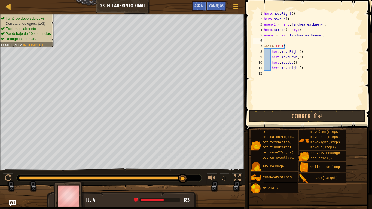
click at [272, 35] on div "hero . moveRight ( ) hero . moveUp ( ) enemy1 = hero . findNearestEnemy ( ) her…" at bounding box center [313, 65] width 101 height 109
type textarea "enemy2 = hero.findNearestEnemy()"
click at [272, 39] on div "hero . moveRight ( ) hero . moveUp ( ) enemy1 = hero . findNearestEnemy ( ) her…" at bounding box center [313, 65] width 101 height 109
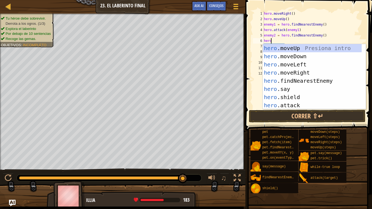
scroll to position [2, 0]
click at [291, 102] on div "hero .moveUp Presiona intro hero .moveDown Presiona intro hero .moveLeft Presio…" at bounding box center [312, 85] width 99 height 82
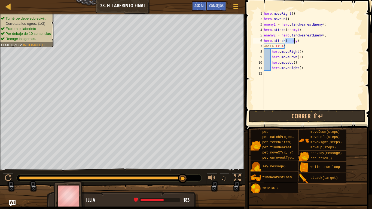
click at [294, 40] on div "hero . moveRight ( ) hero . moveUp ( ) enemy1 = hero . findNearestEnemy ( ) her…" at bounding box center [313, 60] width 101 height 98
click at [286, 116] on button "Correr ⇧↵" at bounding box center [307, 116] width 116 height 13
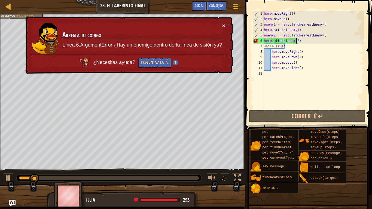
click at [223, 25] on button "×" at bounding box center [223, 26] width 3 height 6
drag, startPoint x: 296, startPoint y: 46, endPoint x: 291, endPoint y: 46, distance: 4.6
click at [291, 46] on div "hero . moveRight ( ) hero . moveUp ( ) enemy1 = hero . findNearestEnemy ( ) her…" at bounding box center [313, 65] width 101 height 109
click at [300, 43] on div "hero . moveRight ( ) hero . moveUp ( ) enemy1 = hero . findNearestEnemy ( ) her…" at bounding box center [313, 65] width 101 height 109
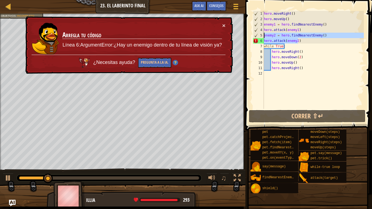
drag, startPoint x: 300, startPoint y: 43, endPoint x: 264, endPoint y: 38, distance: 36.6
click at [264, 38] on div "hero . moveRight ( ) hero . moveUp ( ) enemy1 = hero . findNearestEnemy ( ) her…" at bounding box center [313, 65] width 101 height 109
type textarea "enemy2 = hero.findNearestEnemy() hero.attack(enemy2)"
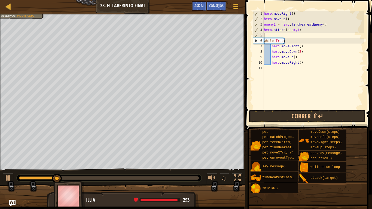
type textarea "hero.attack(enemy1)"
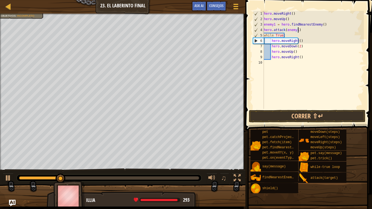
click at [275, 66] on div "hero . moveRight ( ) hero . moveUp ( ) enemy1 = hero . findNearestEnemy ( ) her…" at bounding box center [313, 65] width 101 height 109
paste textarea "hero.attack(enemy2)"
click at [249, 88] on span at bounding box center [309, 57] width 131 height 146
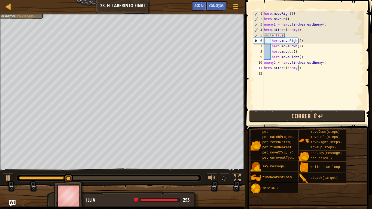
click at [268, 113] on button "Correr ⇧↵" at bounding box center [307, 116] width 116 height 13
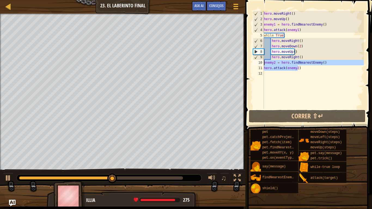
drag, startPoint x: 298, startPoint y: 66, endPoint x: 263, endPoint y: 63, distance: 35.3
click at [263, 63] on div "hero.attack(enemy2) 1 2 3 4 5 6 7 8 9 10 11 12 hero . moveRight ( ) hero . move…" at bounding box center [308, 60] width 112 height 98
type textarea "enemy2 = hero.findNearestEnemy() hero.attack(enemy2)"
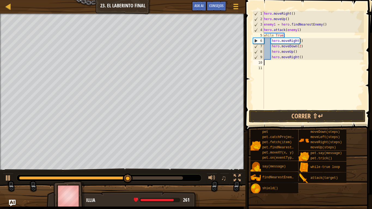
click at [300, 57] on div "hero . moveRight ( ) hero . moveUp ( ) enemy1 = hero . findNearestEnemy ( ) her…" at bounding box center [313, 65] width 101 height 109
type textarea "hero.moveRight()"
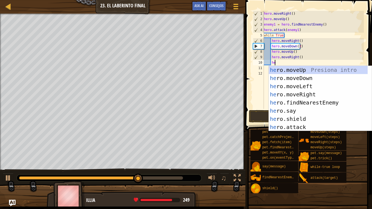
scroll to position [2, 1]
paste textarea "hero.attack(enemy2)"
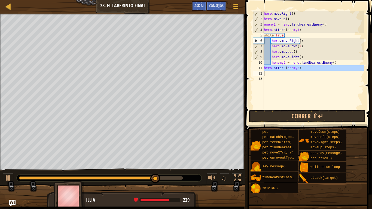
drag, startPoint x: 264, startPoint y: 68, endPoint x: 303, endPoint y: 72, distance: 39.4
click at [303, 72] on div "hero . moveRight ( ) hero . moveUp ( ) enemy1 = hero . findNearestEnemy ( ) her…" at bounding box center [313, 65] width 101 height 109
type textarea "hero.attack(enemy2)"
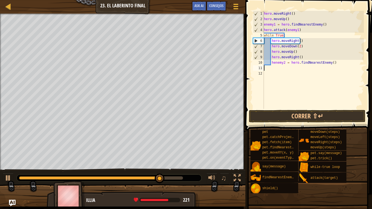
scroll to position [2, 0]
type textarea "henemy2 = hero.findNearestEnemy()"
paste textarea
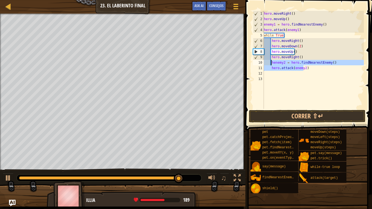
drag, startPoint x: 304, startPoint y: 69, endPoint x: 270, endPoint y: 64, distance: 33.9
click at [270, 64] on div "hero . moveRight ( ) hero . moveUp ( ) enemy1 = hero . findNearestEnemy ( ) her…" at bounding box center [313, 65] width 101 height 109
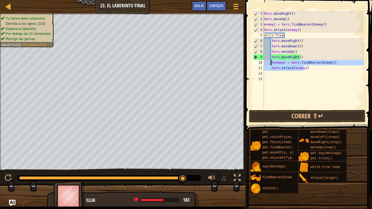
click at [313, 68] on div "hero . moveRight ( ) hero . moveUp ( ) enemy1 = hero . findNearestEnemy ( ) her…" at bounding box center [313, 65] width 101 height 109
type textarea "hero.attack(enemy2)"
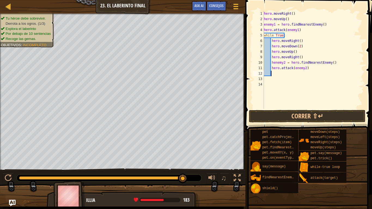
paste textarea "hero.attack(enemy2"
click at [282, 74] on div "hero . moveRight ( ) hero . moveUp ( ) enemy1 = hero . findNearestEnemy ( ) her…" at bounding box center [313, 65] width 101 height 109
click at [283, 74] on div "hero . moveRight ( ) hero . moveUp ( ) enemy1 = hero . findNearestEnemy ( ) her…" at bounding box center [313, 65] width 101 height 109
click at [303, 79] on div "hero . moveRight ( ) hero . moveUp ( ) enemy1 = hero . findNearestEnemy ( ) her…" at bounding box center [313, 65] width 101 height 109
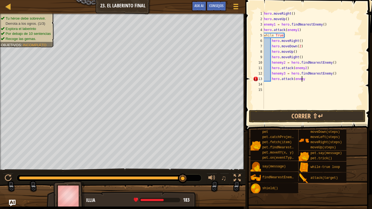
scroll to position [2, 3]
click at [288, 117] on button "Correr ⇧↵" at bounding box center [307, 116] width 116 height 13
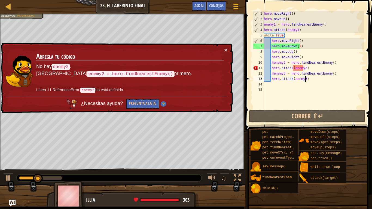
click at [227, 48] on div "× Arregla tu código No hay enemy2 . Usa enemy2 = hero.findNearestEnemy() primer…" at bounding box center [116, 78] width 233 height 70
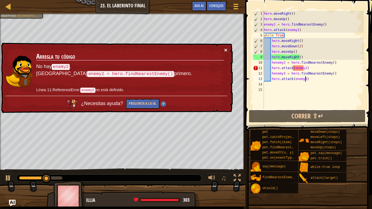
click at [226, 49] on button "×" at bounding box center [225, 50] width 3 height 6
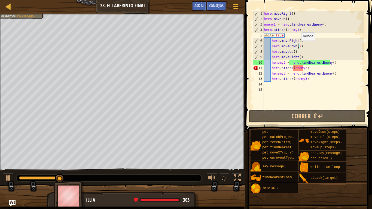
click at [298, 46] on div "hero . moveRight ( ) hero . moveUp ( ) enemy1 = hero . findNearestEnemy ( ) her…" at bounding box center [313, 65] width 101 height 109
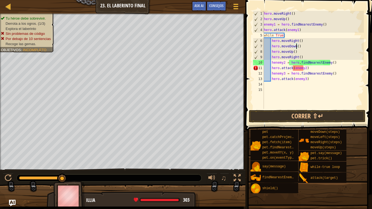
scroll to position [2, 2]
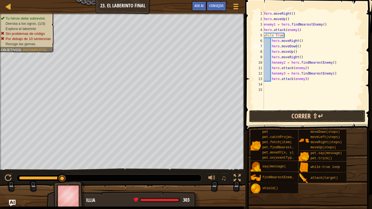
click at [298, 116] on button "Correr ⇧↵" at bounding box center [307, 116] width 116 height 13
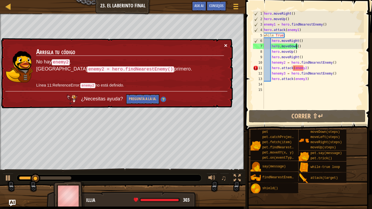
click at [225, 44] on button "×" at bounding box center [225, 46] width 3 height 6
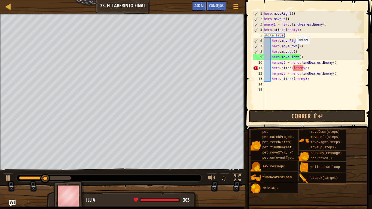
scroll to position [2, 3]
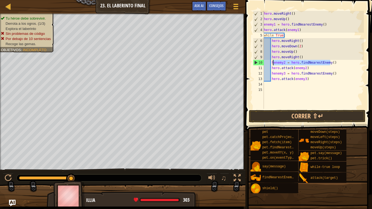
drag, startPoint x: 333, startPoint y: 63, endPoint x: 272, endPoint y: 63, distance: 61.5
click at [272, 63] on div "hero . moveRight ( ) hero . moveUp ( ) enemy1 = hero . findNearestEnemy ( ) her…" at bounding box center [313, 65] width 101 height 109
type textarea "henemy2 = hero.findNearestEnemy()"
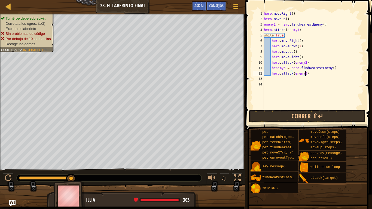
drag, startPoint x: 312, startPoint y: 73, endPoint x: 305, endPoint y: 73, distance: 6.8
click at [305, 73] on div "hero . moveRight ( ) hero . moveUp ( ) enemy1 = hero . findNearestEnemy ( ) her…" at bounding box center [313, 65] width 101 height 109
drag, startPoint x: 332, startPoint y: 68, endPoint x: 270, endPoint y: 68, distance: 62.0
click at [270, 68] on div "hero . moveRight ( ) hero . moveUp ( ) enemy1 = hero . findNearestEnemy ( ) her…" at bounding box center [313, 65] width 101 height 109
type textarea "henemy3 = hero.findNearestEnemy()"
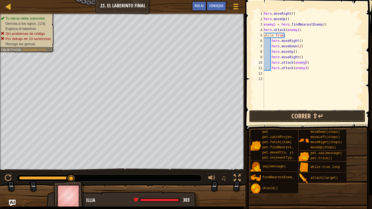
click at [290, 111] on button "Correr ⇧↵" at bounding box center [307, 116] width 116 height 13
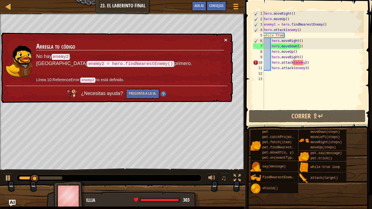
click at [225, 39] on button "×" at bounding box center [225, 40] width 3 height 6
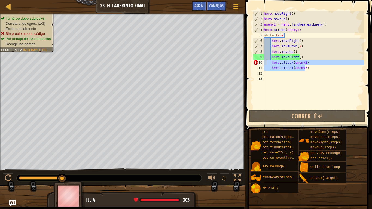
drag, startPoint x: 313, startPoint y: 69, endPoint x: 264, endPoint y: 62, distance: 49.2
click at [264, 62] on div "hero . moveRight ( ) hero . moveUp ( ) enemy1 = hero . findNearestEnemy ( ) her…" at bounding box center [313, 65] width 101 height 109
type textarea "hero.attack(enemy2) hero.attack(enemy3)"
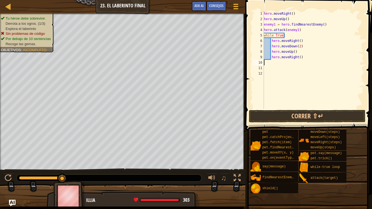
click at [304, 58] on div "hero . moveRight ( ) hero . moveUp ( ) enemy1 = hero . findNearestEnemy ( ) her…" at bounding box center [313, 65] width 101 height 109
type textarea "hero.moveRight()"
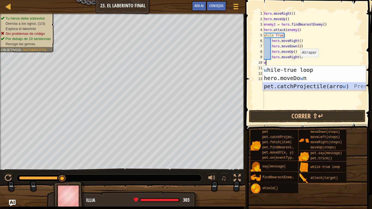
click at [297, 85] on div "w hile-true loop Presiona intro hero.moveDo w n Presiona intro pet.catchProject…" at bounding box center [314, 86] width 103 height 41
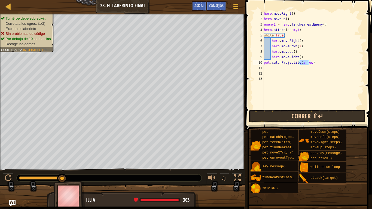
type textarea "pet.catchProjectile(arrow)"
click at [290, 115] on button "Correr ⇧↵" at bounding box center [307, 116] width 116 height 13
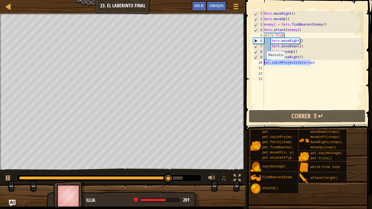
drag, startPoint x: 313, startPoint y: 62, endPoint x: 264, endPoint y: 65, distance: 49.0
click at [264, 65] on div "hero . moveRight ( ) hero . moveUp ( ) enemy1 = hero . findNearestEnemy ( ) her…" at bounding box center [313, 65] width 101 height 109
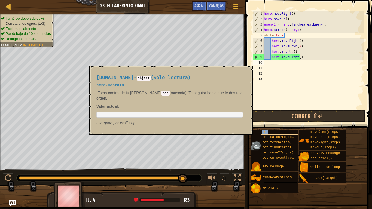
click at [275, 131] on div "pet" at bounding box center [279, 132] width 37 height 5
click at [178, 112] on pre at bounding box center [169, 115] width 146 height 6
click at [244, 70] on button "×" at bounding box center [246, 72] width 4 height 8
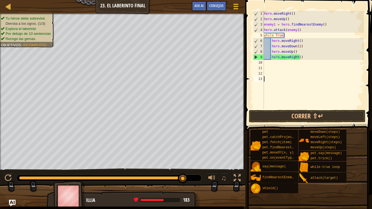
click at [284, 79] on div "hero . moveRight ( ) hero . moveUp ( ) enemy1 = hero . findNearestEnemy ( ) her…" at bounding box center [313, 65] width 101 height 109
click at [276, 65] on div "hero . moveRight ( ) hero . moveUp ( ) enemy1 = hero . findNearestEnemy ( ) her…" at bounding box center [313, 65] width 101 height 109
click at [303, 59] on div "hero . moveRight ( ) hero . moveUp ( ) enemy1 = hero . findNearestEnemy ( ) her…" at bounding box center [313, 65] width 101 height 109
type textarea "hero.moveRight()"
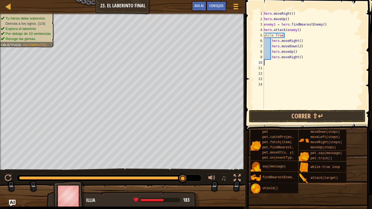
type textarea "w"
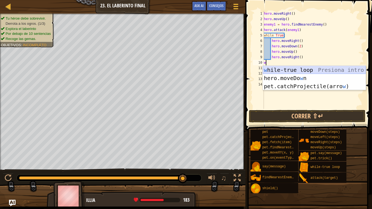
click at [300, 69] on div "w hile-true loop Presiona intro hero.moveDo w n Presiona intro pet.catchProject…" at bounding box center [314, 86] width 103 height 41
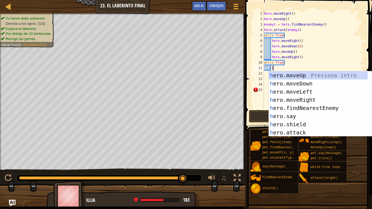
scroll to position [2, 1]
type textarea "her"
click at [296, 107] on div "her o.moveUp Presiona intro her o.moveDown Presiona intro her o.moveLeft Presio…" at bounding box center [318, 112] width 99 height 82
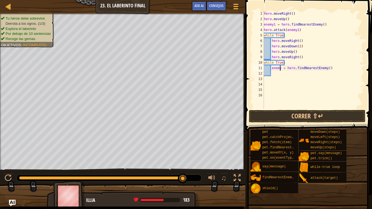
click at [279, 67] on div "hero . moveRight ( ) hero . moveUp ( ) enemy1 = hero . findNearestEnemy ( ) her…" at bounding box center [313, 65] width 101 height 109
type textarea "enemy2 = hero.findNearestEnemy()"
click at [279, 72] on div "hero . moveRight ( ) hero . moveUp ( ) enemy1 = hero . findNearestEnemy ( ) her…" at bounding box center [313, 65] width 101 height 109
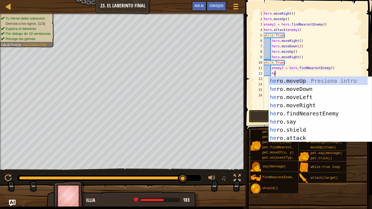
scroll to position [2, 1]
click at [287, 138] on div "her o.moveUp Presiona intro her o.moveDown Presiona intro her o.moveLeft Presio…" at bounding box center [318, 118] width 99 height 82
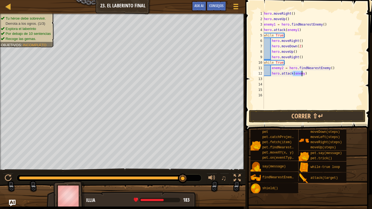
click at [301, 73] on div "hero . moveRight ( ) hero . moveUp ( ) enemy1 = hero . findNearestEnemy ( ) her…" at bounding box center [313, 60] width 101 height 98
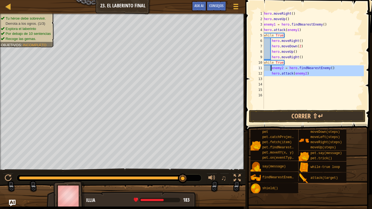
drag, startPoint x: 310, startPoint y: 76, endPoint x: 269, endPoint y: 69, distance: 41.0
click at [269, 69] on div "hero . moveRight ( ) hero . moveUp ( ) enemy1 = hero . findNearestEnemy ( ) her…" at bounding box center [313, 65] width 101 height 109
click at [307, 74] on div "hero . moveRight ( ) hero . moveUp ( ) enemy1 = hero . findNearestEnemy ( ) her…" at bounding box center [313, 60] width 101 height 98
type textarea "hero.attack(enemy2)"
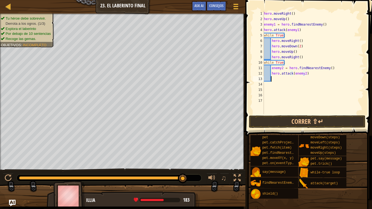
scroll to position [2, 0]
paste textarea
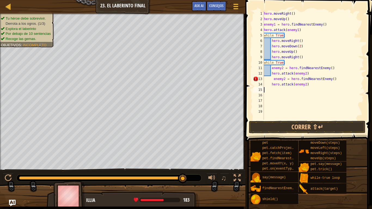
click at [272, 78] on div "hero . moveRight ( ) hero . moveUp ( ) enemy1 = hero . findNearestEnemy ( ) her…" at bounding box center [313, 71] width 101 height 120
click at [281, 78] on div "hero . moveRight ( ) hero . moveUp ( ) enemy1 = hero . findNearestEnemy ( ) her…" at bounding box center [313, 71] width 101 height 120
click at [302, 85] on div "hero . moveRight ( ) hero . moveUp ( ) enemy1 = hero . findNearestEnemy ( ) her…" at bounding box center [313, 71] width 101 height 120
type textarea "hero.attack(enemy3)"
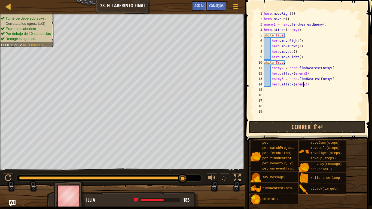
scroll to position [2, 3]
click at [322, 86] on div "hero . moveRight ( ) hero . moveUp ( ) enemy1 = hero . findNearestEnemy ( ) her…" at bounding box center [313, 71] width 101 height 120
click at [270, 90] on div "hero . moveRight ( ) hero . moveUp ( ) enemy1 = hero . findNearestEnemy ( ) her…" at bounding box center [313, 71] width 101 height 120
click at [266, 108] on div "hero . moveRight ( ) hero . moveUp ( ) enemy1 = hero . findNearestEnemy ( ) her…" at bounding box center [313, 71] width 101 height 120
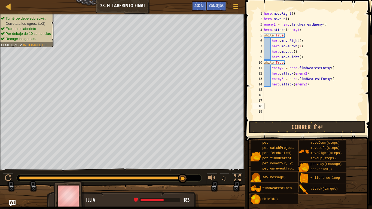
click at [266, 110] on div "hero . moveRight ( ) hero . moveUp ( ) enemy1 = hero . findNearestEnemy ( ) her…" at bounding box center [313, 71] width 101 height 120
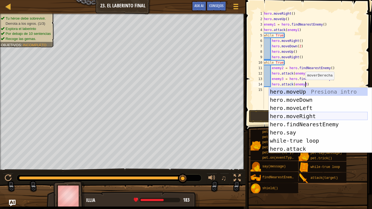
click at [277, 113] on div "hero.moveUp Presiona intro hero.moveDown Presiona intro hero.moveLeft Presiona …" at bounding box center [318, 129] width 99 height 82
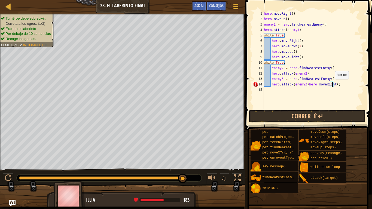
click at [332, 85] on div "hero . moveRight ( ) hero . moveUp ( ) enemy1 = hero . findNearestEnemy ( ) her…" at bounding box center [313, 65] width 101 height 109
click at [305, 84] on div "hero . moveRight ( ) hero . moveUp ( ) enemy1 = hero . findNearestEnemy ( ) her…" at bounding box center [313, 65] width 101 height 109
drag, startPoint x: 305, startPoint y: 84, endPoint x: 339, endPoint y: 84, distance: 34.0
click at [339, 84] on div "hero . moveRight ( ) hero . moveUp ( ) enemy1 = hero . findNearestEnemy ( ) her…" at bounding box center [313, 65] width 101 height 109
type textarea "h"
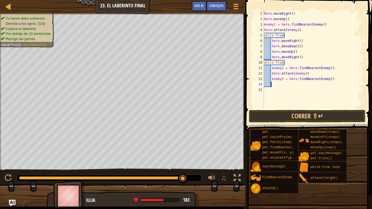
scroll to position [2, 0]
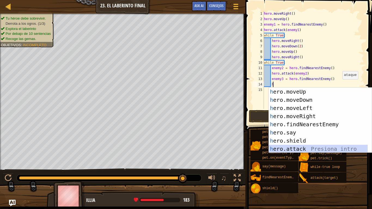
click at [317, 147] on div "h ero.moveUp Presiona intro h ero.moveDown Presiona intro h ero.moveLeft Presio…" at bounding box center [318, 129] width 99 height 82
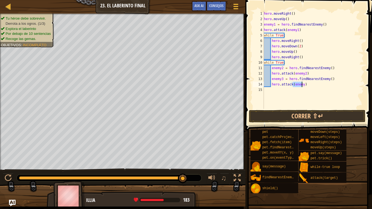
click at [301, 85] on div "hero . moveRight ( ) hero . moveUp ( ) enemy1 = hero . findNearestEnemy ( ) her…" at bounding box center [313, 60] width 101 height 98
click at [300, 116] on button "Correr ⇧↵" at bounding box center [307, 116] width 116 height 13
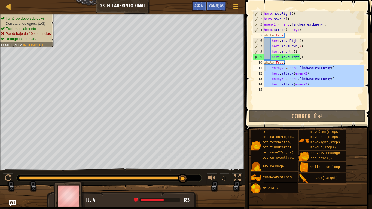
drag, startPoint x: 308, startPoint y: 88, endPoint x: 265, endPoint y: 68, distance: 47.3
click at [265, 68] on div "hero . moveRight ( ) hero . moveUp ( ) enemy1 = hero . findNearestEnemy ( ) her…" at bounding box center [313, 65] width 101 height 109
type textarea "enemy2 = hero.findNearestEnemy() hero.attack(enemy2)"
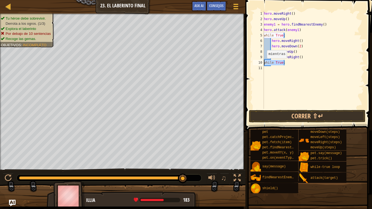
drag, startPoint x: 288, startPoint y: 65, endPoint x: 261, endPoint y: 64, distance: 26.4
click at [261, 64] on div "1 2 3 4 5 6 7 8 9 10 11 hero . moveRight ( ) hero . moveUp ( ) enemy1 = hero . …" at bounding box center [308, 60] width 112 height 98
type textarea "while True:"
drag, startPoint x: 302, startPoint y: 57, endPoint x: 298, endPoint y: 57, distance: 4.2
click at [298, 57] on div "hero . moveRight ( ) hero . moveUp ( ) enemy1 = hero . findNearestEnemy ( ) her…" at bounding box center [313, 65] width 101 height 109
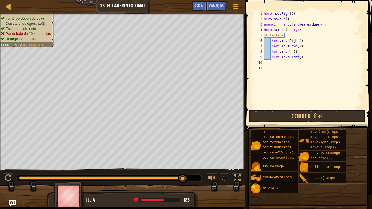
click at [300, 57] on div "hero . moveRight ( ) hero . moveUp ( ) enemy1 = hero . findNearestEnemy ( ) her…" at bounding box center [313, 60] width 101 height 98
click at [297, 47] on div "hero . moveRight ( ) hero . moveUp ( ) enemy1 = hero . findNearestEnemy ( ) her…" at bounding box center [313, 65] width 101 height 109
click at [300, 114] on button "Correr ⇧↵" at bounding box center [307, 116] width 116 height 13
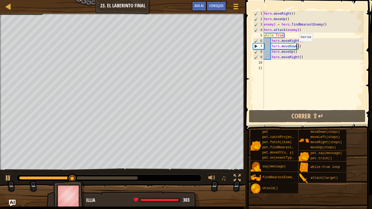
click at [296, 47] on div "hero . moveRight ( ) hero . moveUp ( ) enemy1 = hero . findNearestEnemy ( ) her…" at bounding box center [313, 65] width 101 height 109
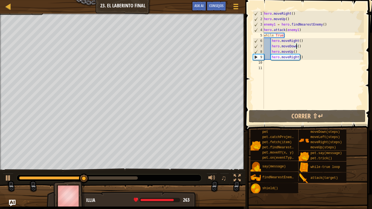
click at [296, 51] on div "hero . moveRight ( ) hero . moveUp ( ) enemy1 = hero . findNearestEnemy ( ) her…" at bounding box center [313, 65] width 101 height 109
type textarea "hero.moveUp()"
drag, startPoint x: 296, startPoint y: 51, endPoint x: 272, endPoint y: 53, distance: 24.3
click at [272, 53] on div "hero . moveRight ( ) hero . moveUp ( ) enemy1 = hero . findNearestEnemy ( ) her…" at bounding box center [313, 65] width 101 height 109
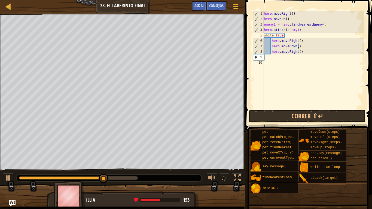
click at [304, 54] on div "hero . moveRight ( ) hero . moveUp ( ) enemy1 = hero . findNearestEnemy ( ) her…" at bounding box center [313, 65] width 101 height 109
type textarea "hero.moveRight()"
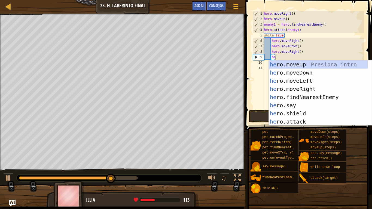
type textarea "hero"
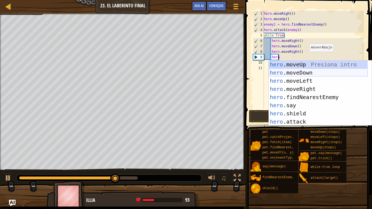
click at [303, 71] on div "hero .moveUp Presiona intro hero .moveDown Presiona intro hero .moveLeft Presio…" at bounding box center [318, 101] width 99 height 82
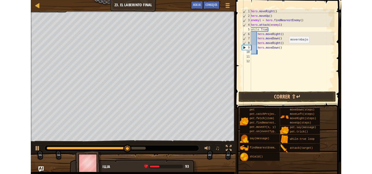
scroll to position [2, 0]
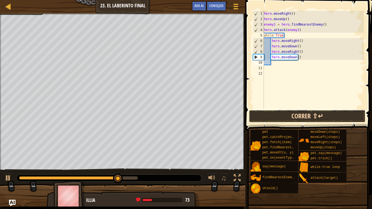
click at [295, 113] on button "Correr ⇧↵" at bounding box center [307, 116] width 116 height 13
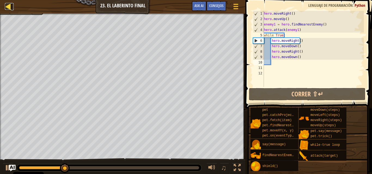
click at [7, 4] on div at bounding box center [8, 6] width 7 height 7
select select "es-ES"
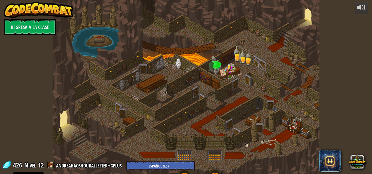
select select "es-ES"
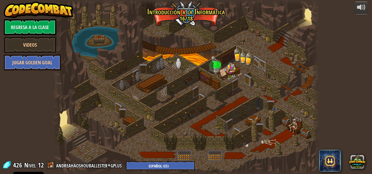
select select "es-ES"
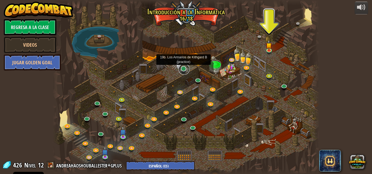
click at [182, 68] on link at bounding box center [183, 69] width 11 height 11
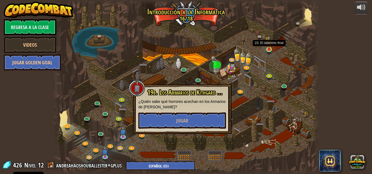
click at [268, 47] on img at bounding box center [269, 43] width 6 height 14
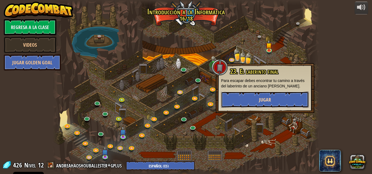
click at [262, 97] on span "Jugar" at bounding box center [265, 100] width 12 height 7
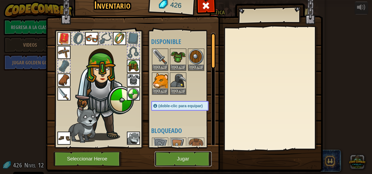
click at [193, 161] on button "Jugar" at bounding box center [183, 159] width 57 height 15
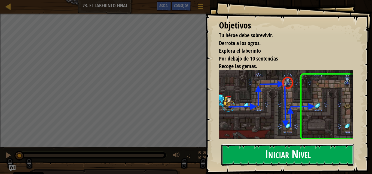
click at [252, 161] on button "Iniciar Nivel" at bounding box center [287, 154] width 132 height 21
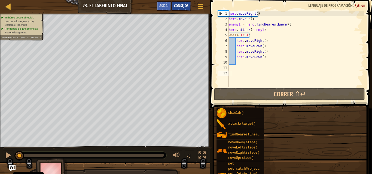
click at [175, 5] on span "Consejos" at bounding box center [181, 5] width 14 height 5
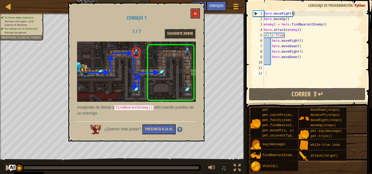
click at [185, 35] on button "Siguiente Heroe" at bounding box center [179, 34] width 31 height 10
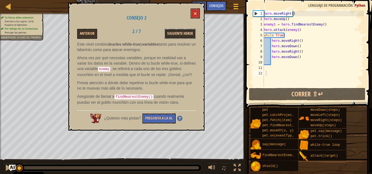
click at [185, 34] on button "Siguiente Heroe" at bounding box center [179, 34] width 31 height 10
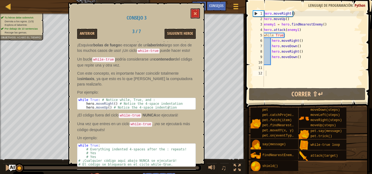
scroll to position [30, 0]
click at [182, 31] on button "Siguiente Heroe" at bounding box center [179, 34] width 31 height 10
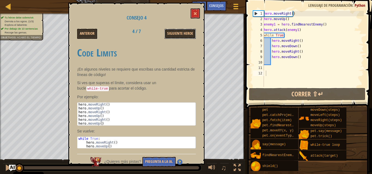
click at [182, 31] on button "Siguiente Heroe" at bounding box center [179, 34] width 31 height 10
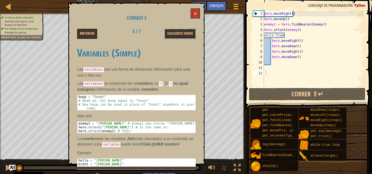
click at [182, 31] on button "Siguiente Heroe" at bounding box center [179, 34] width 31 height 10
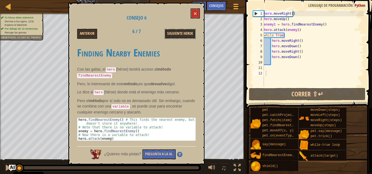
click at [183, 31] on button "Siguiente Heroe" at bounding box center [179, 34] width 31 height 10
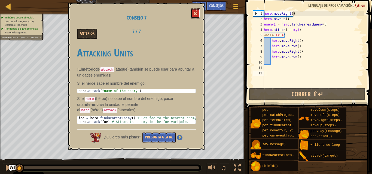
click at [192, 14] on button at bounding box center [194, 13] width 9 height 10
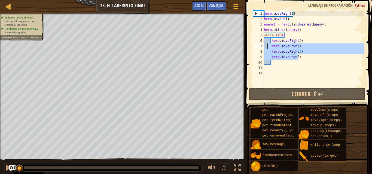
drag, startPoint x: 298, startPoint y: 57, endPoint x: 267, endPoint y: 44, distance: 33.4
click at [267, 44] on div "hero . moveRight ( ) hero . moveUp ( ) enemy1 = hero . findNearestEnemy ( ) her…" at bounding box center [313, 54] width 101 height 87
click at [358, 7] on span "Python" at bounding box center [359, 5] width 11 height 5
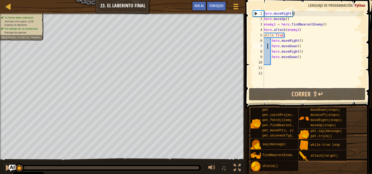
click at [358, 6] on span "Python" at bounding box center [359, 5] width 11 height 5
click at [295, 46] on div "hero . moveRight ( ) hero . moveUp ( ) enemy1 = hero . findNearestEnemy ( ) her…" at bounding box center [313, 54] width 101 height 87
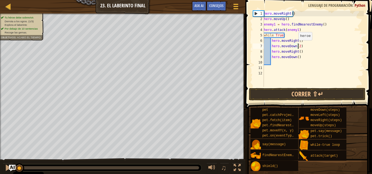
scroll to position [2, 3]
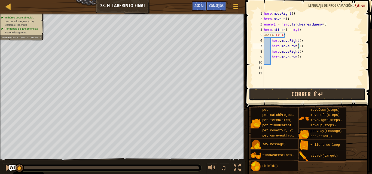
click at [294, 95] on button "Correr ⇧↵" at bounding box center [307, 94] width 116 height 13
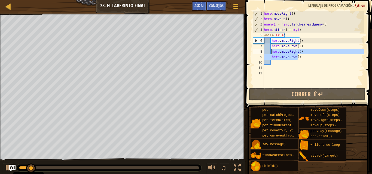
drag, startPoint x: 300, startPoint y: 58, endPoint x: 271, endPoint y: 52, distance: 29.2
click at [271, 52] on div "hero . moveRight ( ) hero . moveUp ( ) enemy1 = hero . findNearestEnemy ( ) her…" at bounding box center [313, 54] width 101 height 87
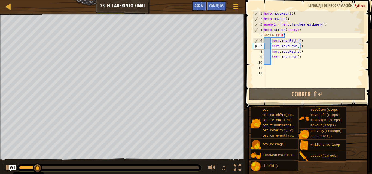
click at [304, 39] on div "hero . moveRight ( ) hero . moveUp ( ) enemy1 = hero . findNearestEnemy ( ) her…" at bounding box center [313, 54] width 101 height 87
type textarea "hero.moveRight()"
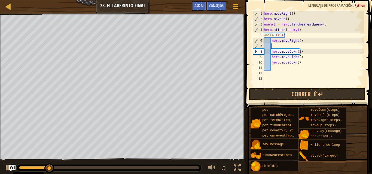
scroll to position [2, 0]
type textarea "hero.moveRight()"
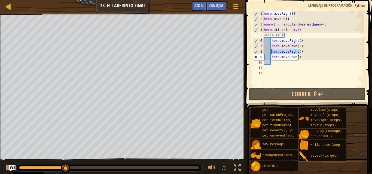
drag, startPoint x: 300, startPoint y: 52, endPoint x: 271, endPoint y: 53, distance: 29.1
click at [271, 53] on div "hero . moveRight ( ) hero . moveUp ( ) enemy1 = hero . findNearestEnemy ( ) her…" at bounding box center [313, 54] width 101 height 87
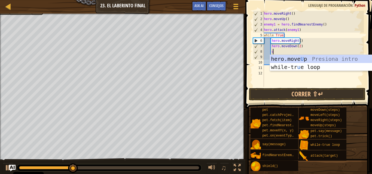
type textarea "up"
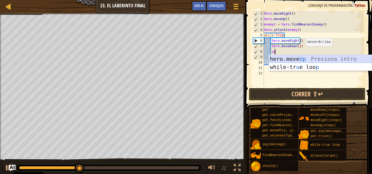
click at [300, 56] on div "hero.move Up Presiona intro while-tr u e loo p Presiona intro" at bounding box center [320, 71] width 103 height 33
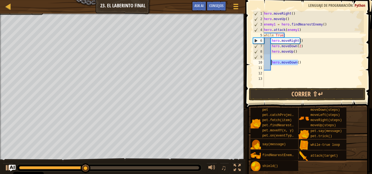
drag, startPoint x: 300, startPoint y: 62, endPoint x: 271, endPoint y: 62, distance: 28.6
click at [271, 62] on div "hero . moveRight ( ) hero . moveUp ( ) enemy1 = hero . findNearestEnemy ( ) her…" at bounding box center [313, 54] width 101 height 87
type textarea "hero.moveDown()"
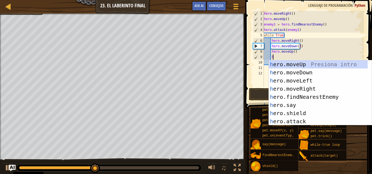
scroll to position [2, 1]
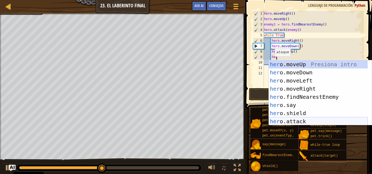
click at [289, 119] on div "her o.moveUp Presiona intro her o.moveDown Presiona intro her o.moveLeft Presio…" at bounding box center [318, 101] width 99 height 82
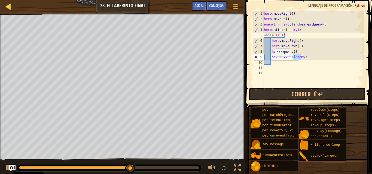
type textarea "hero.attack(enemy)"
click at [7, 7] on div at bounding box center [8, 6] width 7 height 7
select select "es-ES"
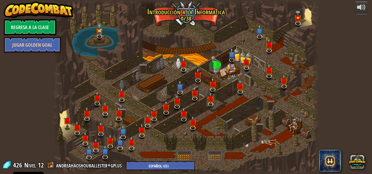
select select "es-ES"
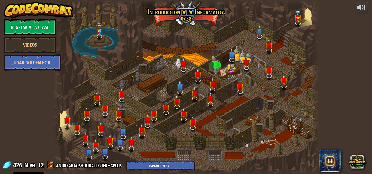
select select "es-ES"
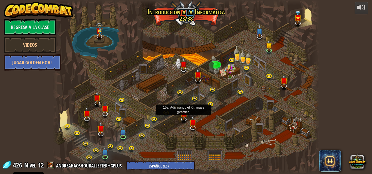
select select "es-ES"
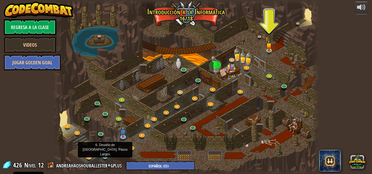
click at [104, 155] on img at bounding box center [105, 149] width 6 height 14
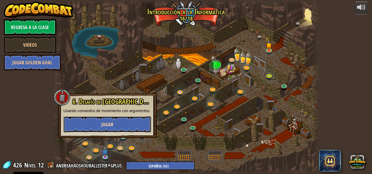
click at [118, 127] on button "Jugar" at bounding box center [107, 124] width 88 height 16
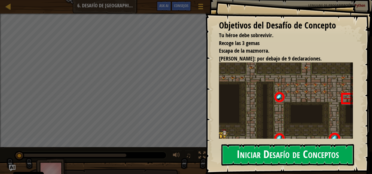
click at [255, 159] on button "Iniciar Desafío de Conceptos" at bounding box center [287, 154] width 132 height 21
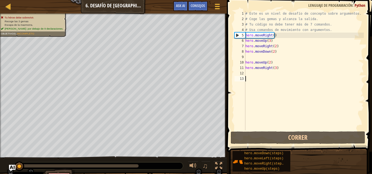
click at [275, 58] on div "# Este es un nivel de desafío de concepto sobre argumentos. # Coge las gemas y …" at bounding box center [303, 76] width 119 height 131
type textarea "hero.moveDown(2)"
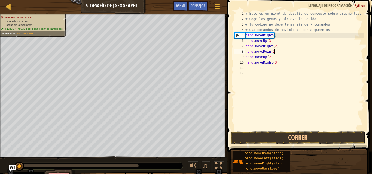
click at [269, 73] on div "# Este es un nivel de desafío de concepto sobre argumentos. # Coge las gemas y …" at bounding box center [303, 76] width 119 height 131
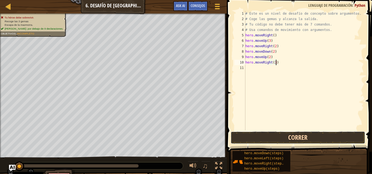
click at [275, 141] on button "Correr" at bounding box center [297, 138] width 134 height 13
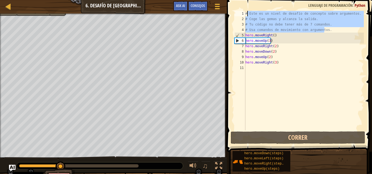
drag, startPoint x: 325, startPoint y: 29, endPoint x: 247, endPoint y: 14, distance: 78.8
click at [247, 14] on div "# Este es un nivel de desafío de concepto sobre argumentos. # Coge las gemas y …" at bounding box center [303, 76] width 119 height 131
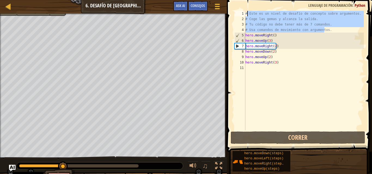
type textarea "#"
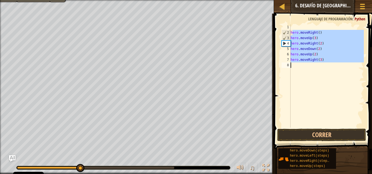
drag, startPoint x: 291, startPoint y: 33, endPoint x: 324, endPoint y: 64, distance: 45.2
click at [324, 64] on div "hero . moveRight ( ) hero . moveUp ( 3 ) hero . moveRight ( 2 ) hero . moveDown…" at bounding box center [326, 81] width 74 height 114
type textarea "h"
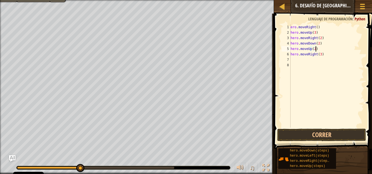
click at [318, 49] on div "ero . moveRight ( ) hero . moveUp ( 3 ) hero . moveRight ( 2 ) hero . moveDown …" at bounding box center [326, 81] width 74 height 114
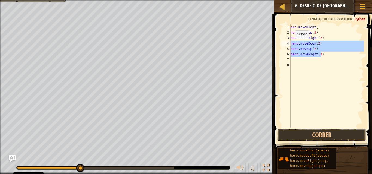
drag, startPoint x: 325, startPoint y: 53, endPoint x: 290, endPoint y: 44, distance: 35.4
click at [290, 44] on div "ero . moveRight ( ) hero . moveUp ( 3 ) hero . moveRight ( 2 ) hero . moveDown …" at bounding box center [326, 81] width 74 height 114
type textarea "hero.moveDown(2) hero.moveUp(2)"
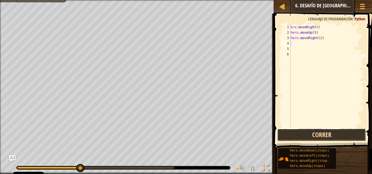
click at [318, 132] on button "Correr" at bounding box center [321, 135] width 89 height 13
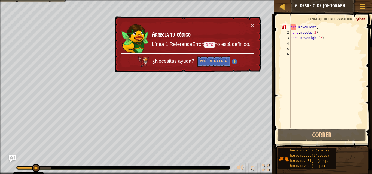
click at [291, 25] on div "ero . moveRight ( ) hero . moveUp ( 3 ) hero . moveRight ( 2 )" at bounding box center [326, 81] width 74 height 114
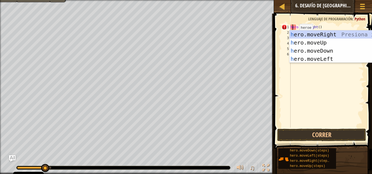
scroll to position [2, 0]
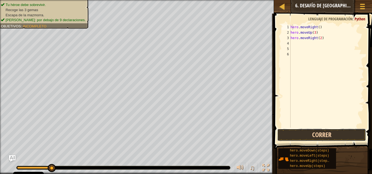
click at [319, 134] on button "Correr" at bounding box center [321, 135] width 89 height 13
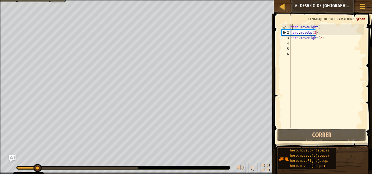
click at [325, 37] on div "hero . moveRight ( ) hero . moveUp ( 3 ) hero . moveRight ( 2 )" at bounding box center [326, 81] width 74 height 114
type textarea "hero.moveRight(2)"
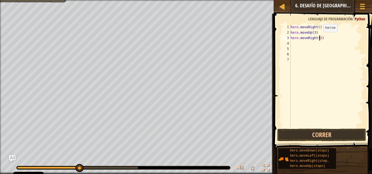
click at [319, 38] on div "hero . moveRight ( ) hero . moveUp ( 3 ) hero . moveRight ( 2 )" at bounding box center [326, 81] width 74 height 114
type textarea "hero.moveRight(3)"
click at [314, 134] on button "Correr" at bounding box center [321, 135] width 89 height 13
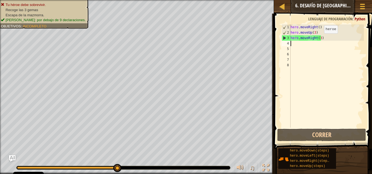
click at [319, 39] on div "hero . moveRight ( ) hero . moveUp ( 3 ) hero . moveRight ( 3 )" at bounding box center [326, 81] width 74 height 114
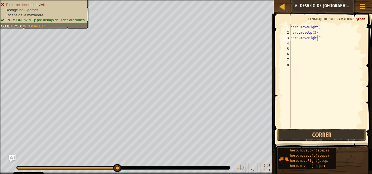
scroll to position [2, 2]
type textarea "hero.moveRight(2)"
click at [321, 132] on button "Correr" at bounding box center [321, 135] width 89 height 13
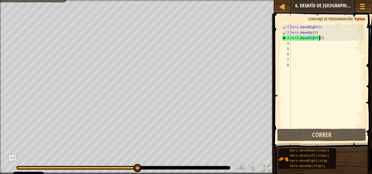
click at [303, 45] on div "hero . moveRight ( ) hero . moveUp ( 3 ) hero . moveRight ( 2 )" at bounding box center [326, 81] width 74 height 114
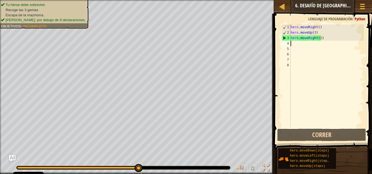
scroll to position [2, 0]
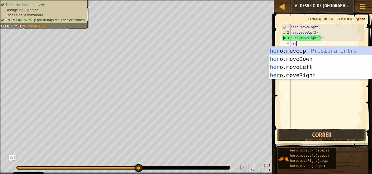
type textarea "hero"
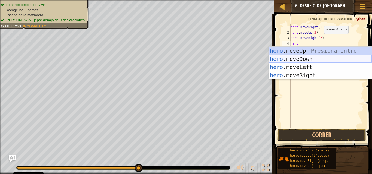
click at [303, 59] on div "hero .moveUp Presiona intro hero .moveDown Presiona intro hero .moveLeft Presio…" at bounding box center [320, 71] width 103 height 49
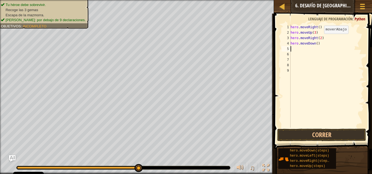
scroll to position [2, 0]
click at [315, 45] on div "hero . moveRight ( ) hero . moveUp ( 3 ) hero . moveRight ( 2 ) hero . moveDown…" at bounding box center [326, 81] width 74 height 114
click at [321, 134] on button "Correr" at bounding box center [321, 135] width 89 height 13
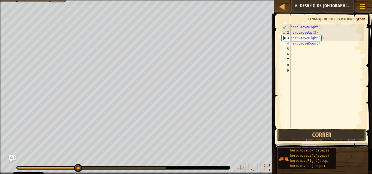
type textarea "hero.moveDown(3)"
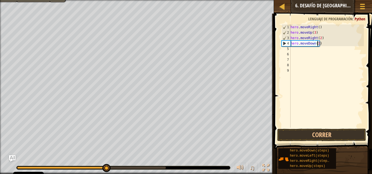
click at [298, 50] on div "hero . moveRight ( ) hero . moveUp ( 3 ) hero . moveRight ( 2 ) hero . moveDown…" at bounding box center [326, 81] width 74 height 114
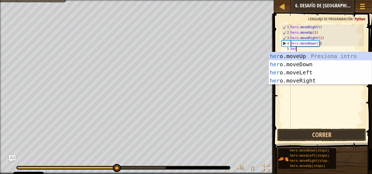
type textarea "hero"
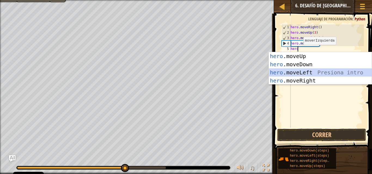
click at [301, 73] on div "hero .moveUp Presiona intro hero .moveDown Presiona intro hero .moveLeft Presio…" at bounding box center [320, 76] width 103 height 49
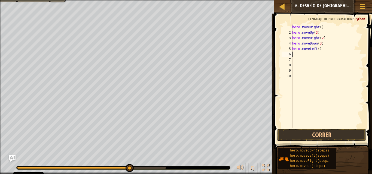
click at [310, 54] on div "hero . moveRight ( ) hero . moveUp ( 3 ) hero . moveRight ( 2 ) hero . moveDown…" at bounding box center [327, 81] width 73 height 114
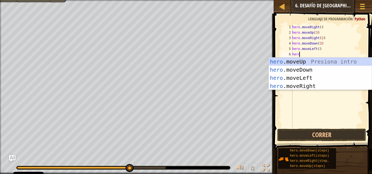
type textarea "hero"
click at [311, 63] on div "hero .moveUp Presiona intro hero .moveDown Presiona intro hero .moveLeft Presio…" at bounding box center [320, 82] width 103 height 49
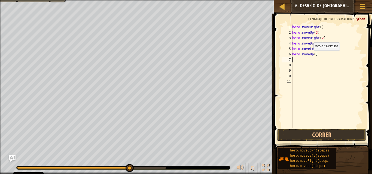
scroll to position [2, 0]
click at [313, 56] on div "hero . moveRight ( ) hero . moveUp ( 3 ) hero . moveRight ( 2 ) hero . moveDown…" at bounding box center [327, 81] width 73 height 114
type textarea "hero.moveUp(2)"
click at [322, 138] on button "Correr" at bounding box center [321, 135] width 89 height 13
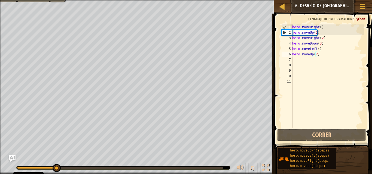
click at [310, 60] on div "hero . moveRight ( ) hero . moveUp ( 3 ) hero . moveRight ( 2 ) hero . moveDown…" at bounding box center [327, 81] width 73 height 114
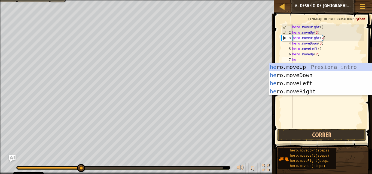
type textarea "hero"
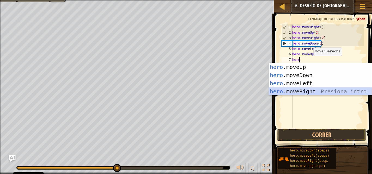
click at [302, 91] on div "hero .moveUp Presiona intro hero .moveDown Presiona intro hero .moveLeft Presio…" at bounding box center [320, 87] width 103 height 49
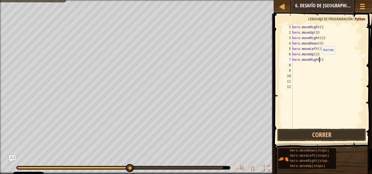
click at [318, 60] on div "hero . moveRight ( ) hero . moveUp ( 3 ) hero . moveRight ( 2 ) hero . moveDown…" at bounding box center [327, 81] width 73 height 114
type textarea "hero.moveRight()"
click at [318, 42] on div "hero . moveRight ( ) hero . moveUp ( 3 ) hero . moveRight ( 2 ) hero . moveDown…" at bounding box center [327, 81] width 73 height 114
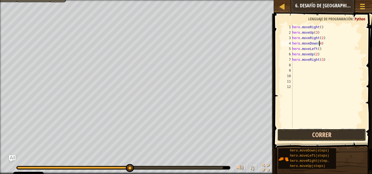
click at [327, 132] on button "Correr" at bounding box center [321, 135] width 89 height 13
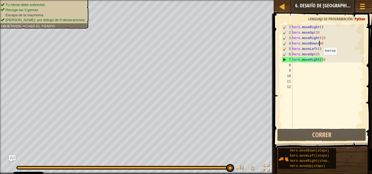
click at [320, 61] on div "hero . moveRight ( ) hero . moveUp ( 3 ) hero . moveRight ( 2 ) hero . moveDown…" at bounding box center [327, 81] width 73 height 114
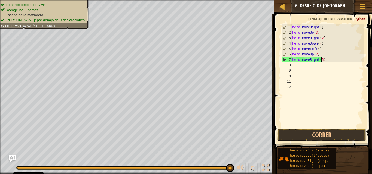
scroll to position [2, 2]
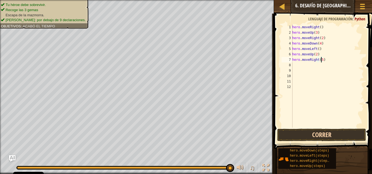
type textarea "hero.moveRight(5)"
click at [337, 135] on button "Correr" at bounding box center [321, 135] width 89 height 13
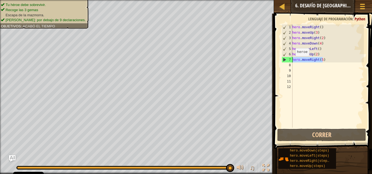
drag, startPoint x: 326, startPoint y: 60, endPoint x: 291, endPoint y: 62, distance: 35.1
click at [291, 62] on div "hero.moveRight(5) 1 2 3 4 5 6 7 8 9 10 11 12 hero . moveRight ( ) hero . moveUp…" at bounding box center [321, 75] width 83 height 103
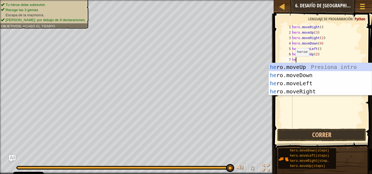
type textarea "hero"
click at [301, 89] on div "hero .moveUp Presiona intro hero .moveDown Presiona intro hero .moveLeft Presio…" at bounding box center [320, 87] width 103 height 49
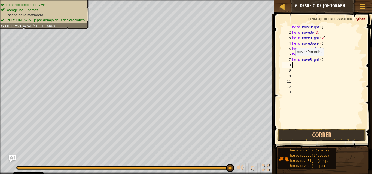
scroll to position [2, 0]
click at [319, 60] on div "hero . moveRight ( ) hero . moveUp ( 3 ) hero . moveRight ( 2 ) hero . moveDown…" at bounding box center [327, 81] width 73 height 114
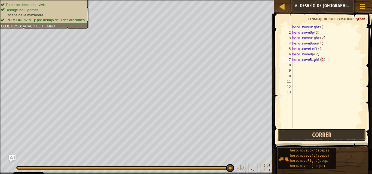
click at [325, 134] on button "Correr" at bounding box center [321, 135] width 89 height 13
click at [324, 134] on button "Correr" at bounding box center [321, 135] width 89 height 13
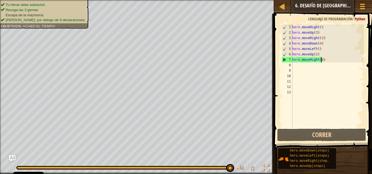
type textarea "hero.moveRight()"
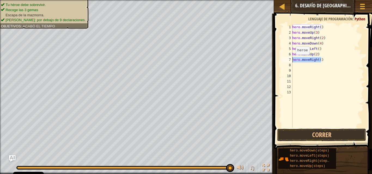
drag, startPoint x: 325, startPoint y: 59, endPoint x: 292, endPoint y: 60, distance: 32.7
click at [292, 60] on div "hero . moveRight ( ) hero . moveUp ( 3 ) hero . moveRight ( 2 ) hero . moveDown…" at bounding box center [327, 81] width 73 height 114
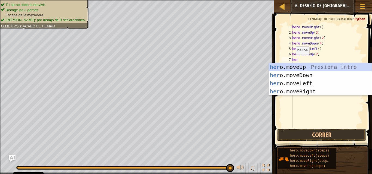
type textarea "hero"
click at [298, 75] on div "hero .moveUp Presiona intro hero .moveDown Presiona intro hero .moveLeft Presio…" at bounding box center [320, 87] width 103 height 49
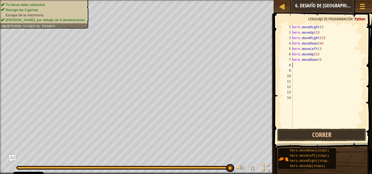
scroll to position [2, 0]
click at [316, 61] on div "hero . moveRight ( ) hero . moveUp ( 3 ) hero . moveRight ( 2 ) hero . moveDown…" at bounding box center [327, 81] width 73 height 114
type textarea "hero.moveDown(2)"
click at [311, 66] on div "hero . moveRight ( ) hero . moveUp ( 3 ) hero . moveRight ( 2 ) hero . moveDown…" at bounding box center [327, 81] width 73 height 114
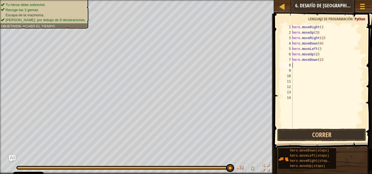
scroll to position [2, 0]
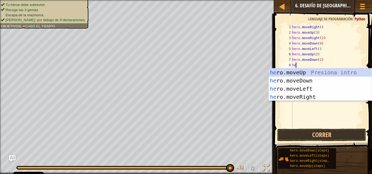
type textarea "hero"
click at [313, 95] on div "hero .moveUp Presiona intro hero .moveDown Presiona intro hero .moveLeft Presio…" at bounding box center [320, 93] width 103 height 49
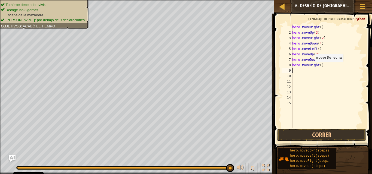
scroll to position [2, 0]
click at [319, 66] on div "hero . moveRight ( ) hero . moveUp ( 3 ) hero . moveRight ( 2 ) hero . moveDown…" at bounding box center [327, 81] width 73 height 114
type textarea "hero.moveRight(2)"
click at [304, 75] on div "hero . moveRight ( ) hero . moveUp ( 3 ) hero . moveRight ( 2 ) hero . moveDown…" at bounding box center [327, 81] width 73 height 114
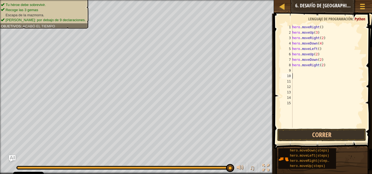
scroll to position [2, 0]
click at [304, 72] on div "hero . moveRight ( ) hero . moveUp ( 3 ) hero . moveRight ( 2 ) hero . moveDown…" at bounding box center [327, 81] width 73 height 114
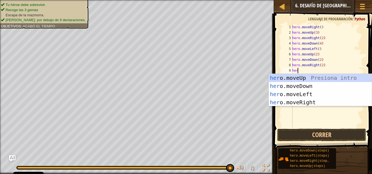
type textarea "hero"
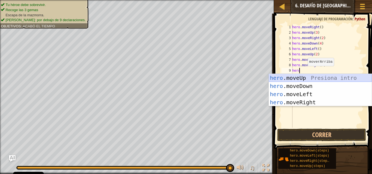
click at [307, 80] on div "hero .moveUp Presiona intro hero .moveDown Presiona intro hero .moveLeft Presio…" at bounding box center [320, 98] width 103 height 49
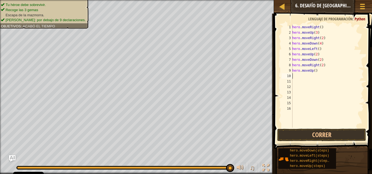
scroll to position [2, 0]
click at [313, 71] on div "hero . moveRight ( ) hero . moveUp ( 3 ) hero . moveRight ( 2 ) hero . moveDown…" at bounding box center [327, 81] width 73 height 114
type textarea "hero.moveUp(2)"
click at [311, 78] on div "hero . moveRight ( ) hero . moveUp ( 3 ) hero . moveRight ( 2 ) hero . moveDown…" at bounding box center [327, 81] width 73 height 114
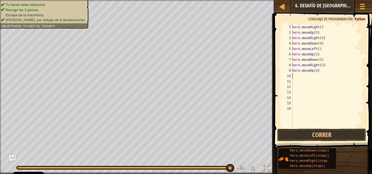
scroll to position [2, 0]
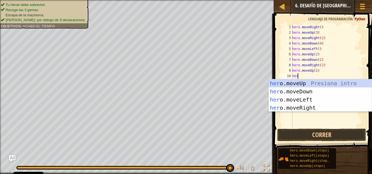
type textarea "hero"
click at [314, 108] on div "hero .moveUp Presiona intro hero .moveDown Presiona intro hero .moveLeft Presio…" at bounding box center [320, 103] width 103 height 49
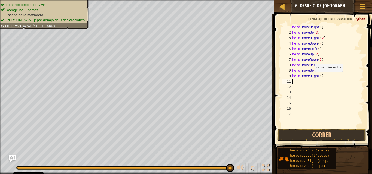
scroll to position [2, 0]
click at [302, 113] on div "hero . moveRight ( ) hero . moveUp ( 3 ) hero . moveRight ( 2 ) hero . moveDown…" at bounding box center [327, 81] width 73 height 114
type textarea "hero.moveRight()"
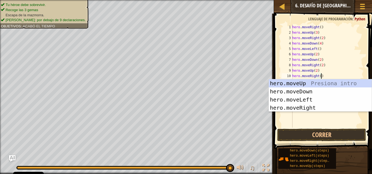
click at [311, 125] on div "hero . moveRight ( ) hero . moveUp ( 3 ) hero . moveRight ( 2 ) hero . moveDown…" at bounding box center [327, 81] width 73 height 114
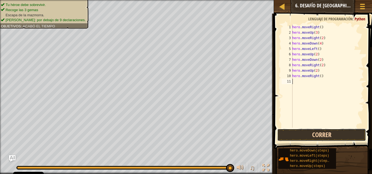
click at [315, 136] on button "Correr" at bounding box center [321, 135] width 89 height 13
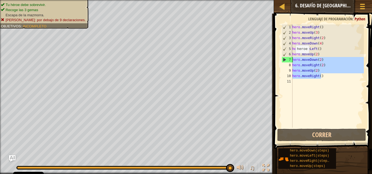
drag, startPoint x: 324, startPoint y: 79, endPoint x: 292, endPoint y: 59, distance: 37.3
click at [292, 59] on div "hero . moveRight ( ) hero . moveUp ( 3 ) hero . moveRight ( 2 ) hero . moveDown…" at bounding box center [327, 81] width 73 height 114
type textarea "hero.moveDown(2) hero.moveRight(2)"
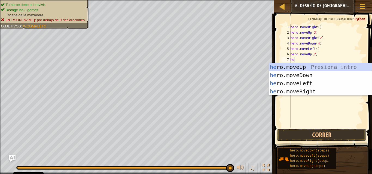
type textarea "hero"
click at [326, 92] on div "hero .moveUp Presiona intro hero .moveDown Presiona intro hero .moveLeft Presio…" at bounding box center [320, 87] width 103 height 49
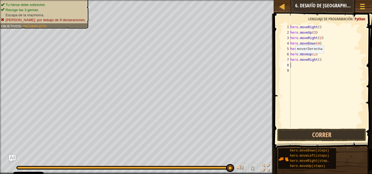
scroll to position [2, 0]
click at [317, 60] on div "hero . moveRight ( ) hero . moveUp ( 3 ) hero . moveRight ( 2 ) hero . moveDown…" at bounding box center [326, 81] width 75 height 114
click at [325, 135] on button "Correr" at bounding box center [321, 135] width 89 height 13
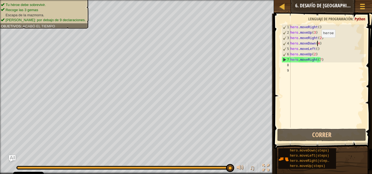
click at [316, 43] on div "hero . moveRight ( ) hero . moveUp ( 3 ) hero . moveRight ( 2 ) hero . moveDown…" at bounding box center [326, 81] width 75 height 114
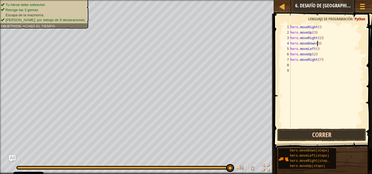
type textarea "hero.moveDown(3)"
click at [319, 134] on button "Correr" at bounding box center [321, 135] width 89 height 13
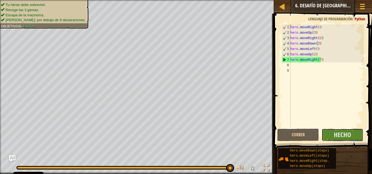
click at [330, 136] on button "Hecho" at bounding box center [342, 135] width 42 height 13
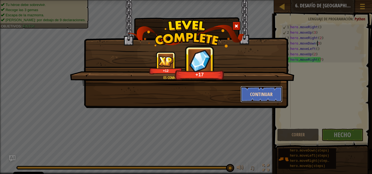
click at [251, 94] on button "Continuar" at bounding box center [261, 94] width 42 height 16
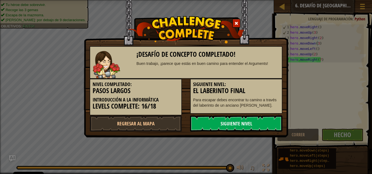
click at [248, 124] on link "Siguiente nivel" at bounding box center [236, 124] width 92 height 16
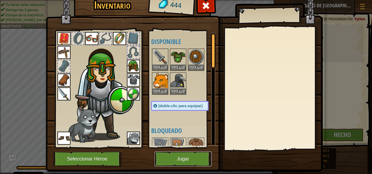
click at [178, 158] on button "Jugar" at bounding box center [183, 159] width 57 height 15
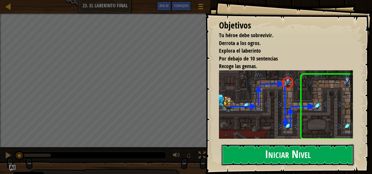
click at [251, 147] on button "Iniciar Nivel" at bounding box center [287, 154] width 132 height 21
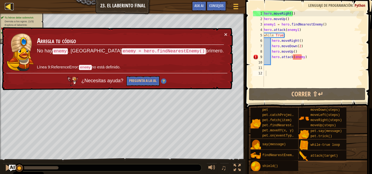
click at [9, 6] on div at bounding box center [8, 6] width 7 height 7
select select "es-ES"
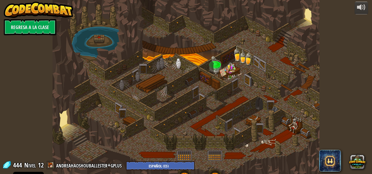
select select "es-ES"
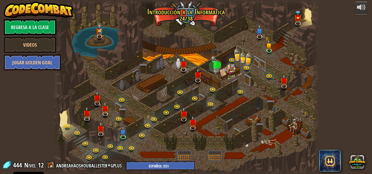
select select "es-ES"
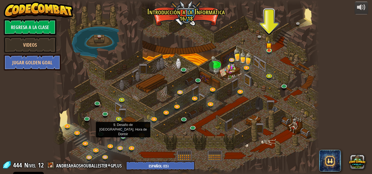
click at [121, 134] on img at bounding box center [123, 129] width 6 height 14
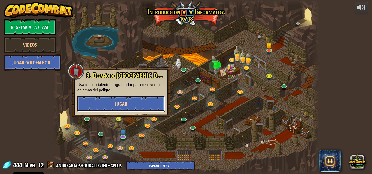
click at [126, 108] on button "Jugar" at bounding box center [121, 104] width 88 height 16
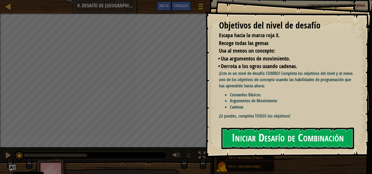
click at [260, 136] on button "Iniciar Desafío de Combinación" at bounding box center [287, 138] width 132 height 21
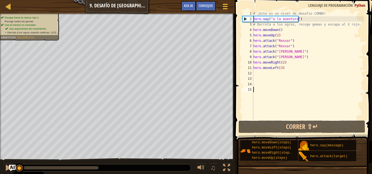
click at [272, 73] on div "# ¡Este es un nivel de desafío COMBO! hero . say ( "a la aventura" ) # Derrota …" at bounding box center [308, 71] width 112 height 120
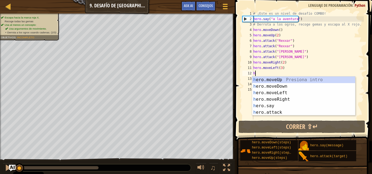
scroll to position [2, 0]
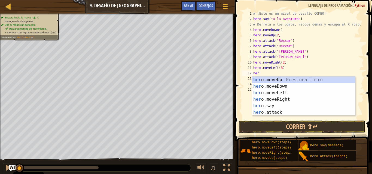
type textarea "hero"
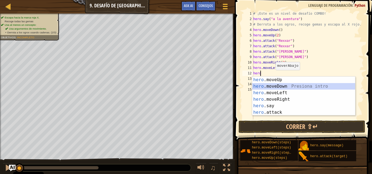
click at [277, 87] on div "hero .moveUp Presiona intro hero .moveDown Presiona intro hero .moveLeft Presio…" at bounding box center [303, 103] width 103 height 52
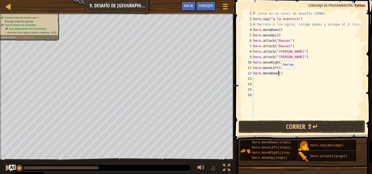
click at [278, 75] on div "# ¡Este es un nivel de desafío COMBO! hero . say ( "a la aventura" ) # Derrota …" at bounding box center [308, 71] width 112 height 120
type textarea "hero.moveDown(2)"
click at [273, 77] on div "# ¡Este es un nivel de desafío COMBO! hero . say ( "a la aventura" ) # Derrota …" at bounding box center [308, 71] width 112 height 120
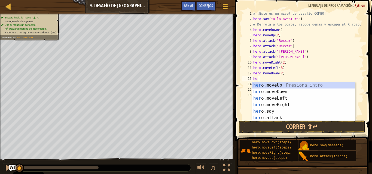
type textarea "hero"
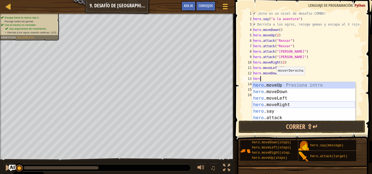
click at [286, 104] on div "hero .moveUp Presiona intro hero .moveDown Presiona intro hero .moveLeft Presio…" at bounding box center [303, 108] width 103 height 52
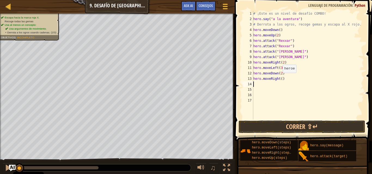
click at [280, 78] on div "# ¡Este es un nivel de desafío COMBO! hero . say ( "a la aventura" ) # Derrota …" at bounding box center [308, 71] width 112 height 120
type textarea "hero.moveRight(2)"
click at [264, 84] on div "# ¡Este es un nivel de desafío COMBO! hero . say ( "a la aventura" ) # Derrota …" at bounding box center [308, 71] width 112 height 120
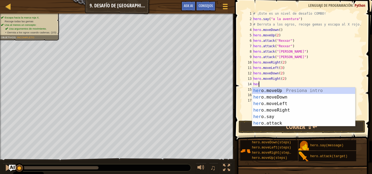
type textarea "hero"
click at [271, 91] on div "hero .moveUp Presiona intro hero .moveDown Presiona intro hero .moveLeft Presio…" at bounding box center [303, 114] width 103 height 52
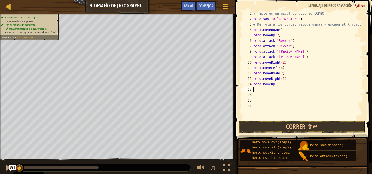
click at [272, 91] on div "# ¡Este es un nivel de desafío COMBO! hero . say ( "a la aventura" ) # Derrota …" at bounding box center [308, 71] width 112 height 120
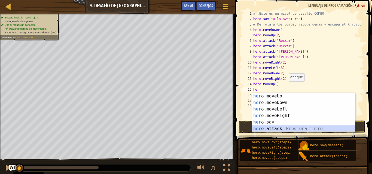
click at [285, 126] on div "her o.moveUp Presiona intro her o.moveDown Presiona intro her o.moveLeft Presio…" at bounding box center [303, 119] width 103 height 52
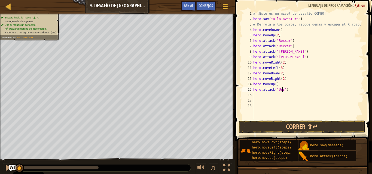
type textarea "hero.attack("Ursa")"
click at [282, 98] on div "# ¡Este es un nivel de desafío COMBO! hero . say ( "a la aventura" ) # Derrota …" at bounding box center [308, 71] width 112 height 120
click at [291, 130] on button "Correr ⇧↵" at bounding box center [301, 127] width 127 height 13
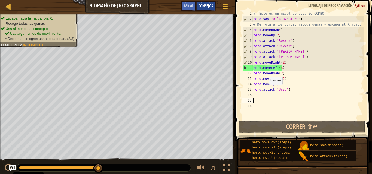
click at [204, 7] on span "Consejos" at bounding box center [205, 5] width 14 height 5
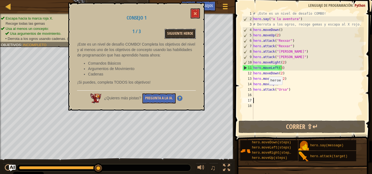
click at [174, 34] on button "Siguiente Heroe" at bounding box center [179, 34] width 31 height 10
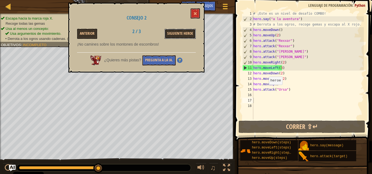
click at [174, 34] on button "Siguiente Heroe" at bounding box center [179, 34] width 31 height 10
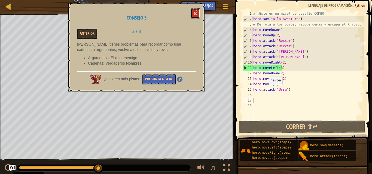
click at [197, 18] on button at bounding box center [194, 13] width 9 height 10
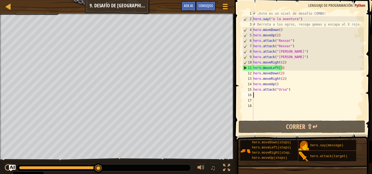
click at [267, 97] on div "# ¡Este es un nivel de desafío COMBO! hero . say ( "a la aventura" ) # Derrota …" at bounding box center [308, 71] width 112 height 120
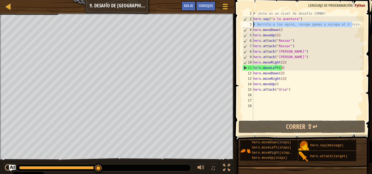
drag, startPoint x: 352, startPoint y: 25, endPoint x: 247, endPoint y: 24, distance: 104.8
click at [247, 24] on div "1 2 3 4 5 6 7 8 9 10 11 12 13 14 15 16 17 18 # ¡Este es un nivel de desafío COM…" at bounding box center [302, 65] width 122 height 109
type textarea "# Derrota a los ogros, recoge gemas y escapa al X rojo."
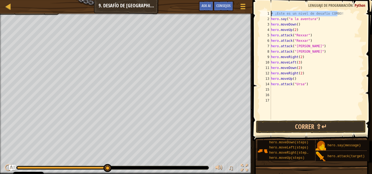
drag, startPoint x: 335, startPoint y: 13, endPoint x: 270, endPoint y: 16, distance: 65.1
click at [270, 16] on div "hero.say("a la aventura") 1 2 3 4 5 6 7 8 9 10 11 12 13 14 15 16 17 # ¡Este es …" at bounding box center [311, 65] width 105 height 109
type textarea "# ¡Este es un nivel de desafío COMBO!"
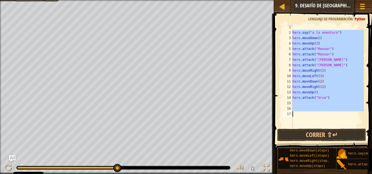
drag, startPoint x: 292, startPoint y: 33, endPoint x: 323, endPoint y: 113, distance: 86.0
click at [323, 113] on div "1 2 3 4 5 6 7 8 9 10 11 12 13 14 15 16 17 hero . say ( "a la aventura" ) hero .…" at bounding box center [321, 75] width 83 height 103
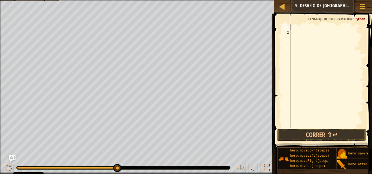
click at [296, 29] on div at bounding box center [326, 81] width 75 height 114
paste textarea "hero.attack("Ursa")"
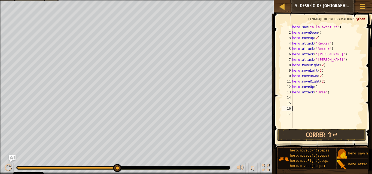
click at [296, 114] on div "hero . say ( "a la aventura" ) hero . moveDown ( ) hero . moveUp ( 2 ) hero . a…" at bounding box center [327, 81] width 73 height 114
click at [302, 135] on button "Correr ⇧↵" at bounding box center [321, 135] width 89 height 13
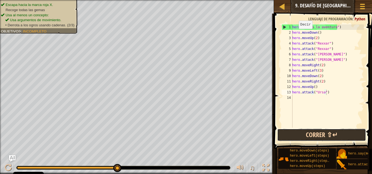
click at [303, 135] on button "Correr ⇧↵" at bounding box center [321, 135] width 89 height 13
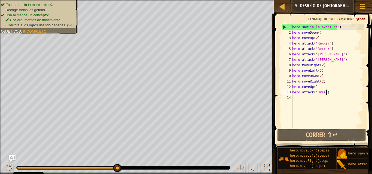
drag, startPoint x: 339, startPoint y: 92, endPoint x: 336, endPoint y: 95, distance: 4.5
click at [336, 95] on div "hero . say ( "a la aventura" ) hero . moveDown ( ) hero . moveUp ( 2 ) hero . a…" at bounding box center [327, 81] width 73 height 114
click at [320, 64] on div "hero . say ( "a la aventura" ) hero . moveDown ( ) hero . moveUp ( 2 ) hero . a…" at bounding box center [327, 81] width 73 height 114
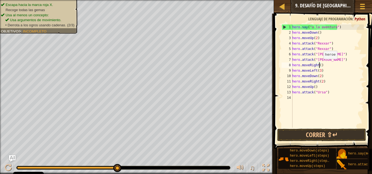
scroll to position [2, 2]
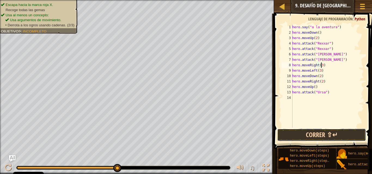
click at [329, 136] on button "Correr ⇧↵" at bounding box center [321, 135] width 89 height 13
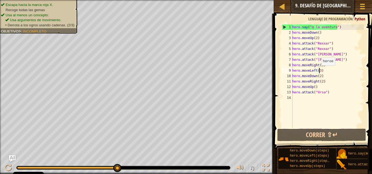
click at [318, 71] on div "hero . say ( "a la aventura" ) hero . moveDown ( ) hero . moveUp ( 2 ) hero . a…" at bounding box center [327, 81] width 73 height 114
click at [320, 65] on div "hero . say ( "a la aventura" ) hero . moveDown ( ) hero . moveUp ( 2 ) hero . a…" at bounding box center [327, 81] width 73 height 114
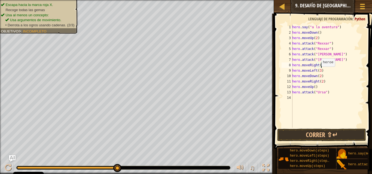
click at [318, 72] on div "hero . say ( "a la aventura" ) hero . moveDown ( ) hero . moveUp ( 2 ) hero . a…" at bounding box center [327, 81] width 73 height 114
click at [319, 136] on button "Correr ⇧↵" at bounding box center [321, 135] width 89 height 13
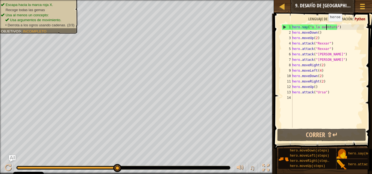
click at [325, 27] on div "hero . say ( "a la aventura" ) hero . moveDown ( ) hero . moveUp ( 2 ) hero . a…" at bounding box center [327, 81] width 73 height 114
type textarea "hero.say("a la aventura")"
drag, startPoint x: 340, startPoint y: 28, endPoint x: 288, endPoint y: 28, distance: 52.5
click at [288, 28] on div "hero.say("a la aventura") 1 2 3 4 5 6 7 8 9 10 11 12 13 14 hero . say ( "a la a…" at bounding box center [321, 75] width 83 height 103
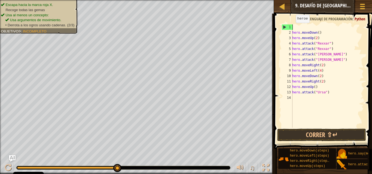
scroll to position [2, 0]
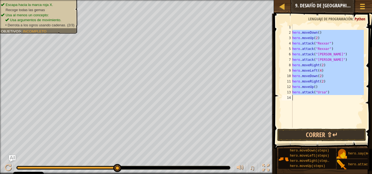
drag, startPoint x: 291, startPoint y: 33, endPoint x: 332, endPoint y: 101, distance: 79.8
click at [332, 101] on div "1 2 3 4 5 6 7 8 9 10 11 12 13 14 hero . moveDown ( ) hero . moveUp ( 2 ) hero .…" at bounding box center [321, 75] width 83 height 103
type textarea "hero.attack("Ursa")"
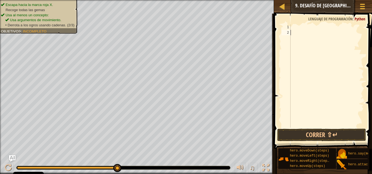
click at [300, 27] on div at bounding box center [326, 81] width 75 height 114
paste textarea "hero.attack("Ursa")"
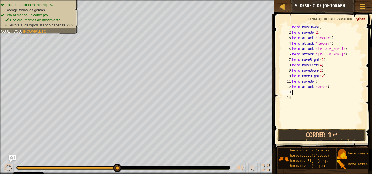
click at [298, 98] on div "hero . moveDown ( ) hero . moveUp ( 2 ) hero . attack ( "Rexxar" ) hero . attac…" at bounding box center [327, 81] width 73 height 114
type textarea "hero.attack("Ursa")"
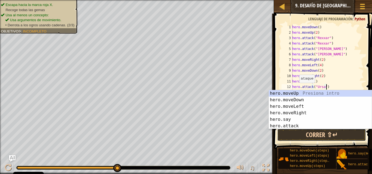
click at [300, 133] on button "Correr ⇧↵" at bounding box center [321, 135] width 89 height 13
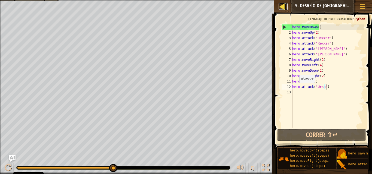
click at [285, 9] on div at bounding box center [281, 6] width 7 height 7
select select "es-ES"
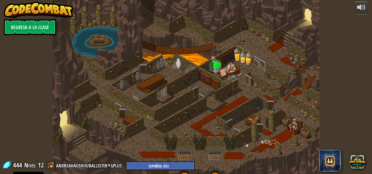
click at [272, 45] on div at bounding box center [186, 87] width 267 height 174
select select "es-ES"
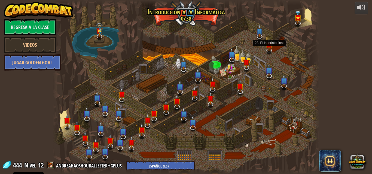
select select "es-ES"
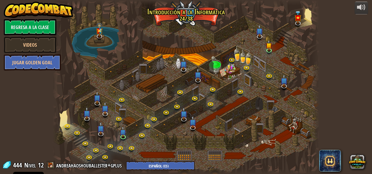
select select "es-ES"
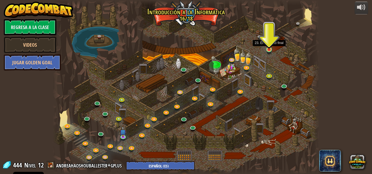
click at [271, 47] on img at bounding box center [269, 43] width 6 height 14
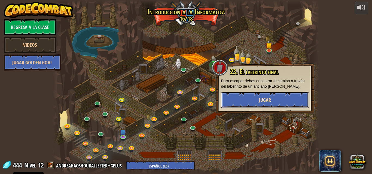
click at [267, 98] on span "Jugar" at bounding box center [265, 100] width 12 height 7
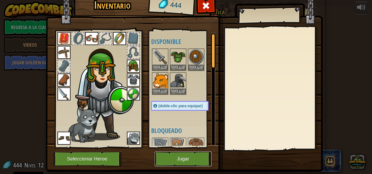
click at [190, 157] on button "Jugar" at bounding box center [183, 159] width 57 height 15
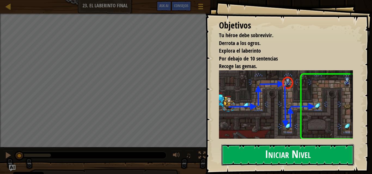
click at [254, 152] on button "Iniciar Nivel" at bounding box center [287, 154] width 132 height 21
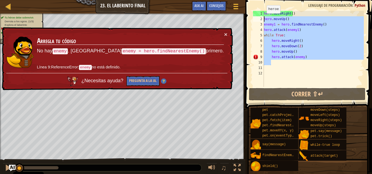
drag, startPoint x: 316, startPoint y: 60, endPoint x: 262, endPoint y: 15, distance: 70.2
click at [262, 15] on div "1 2 3 4 5 6 7 8 9 10 11 12 hero . moveRight ( ) hero . moveUp ( ) enemy1 = hero…" at bounding box center [308, 49] width 112 height 76
type textarea "hero.moveRight() hero.moveUp()"
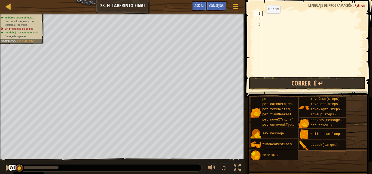
scroll to position [2, 0]
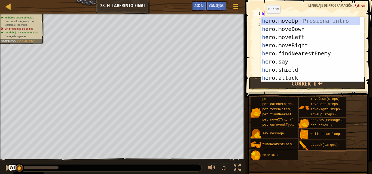
type textarea "he"
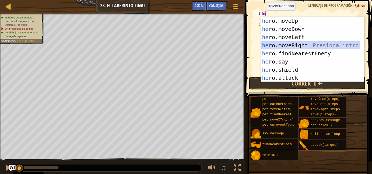
click at [281, 43] on div "he ro.moveUp Presiona intro he ro.moveDown Presiona intro he ro.moveLeft Presio…" at bounding box center [310, 58] width 99 height 82
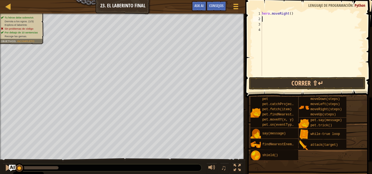
click at [276, 17] on div "hero . moveRight ( )" at bounding box center [312, 49] width 103 height 76
type textarea "h"
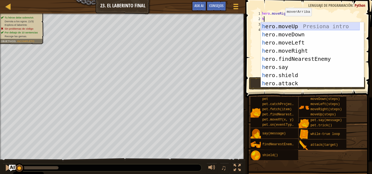
click at [290, 29] on div "h ero.moveUp Presiona intro h ero.moveDown Presiona intro h ero.moveLeft Presio…" at bounding box center [310, 63] width 99 height 82
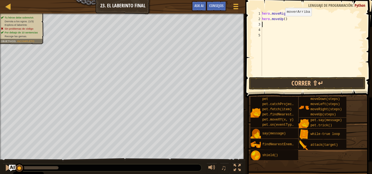
type textarea "h"
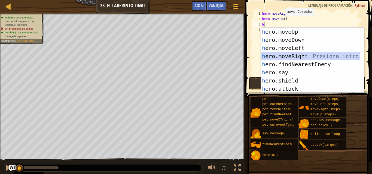
click at [296, 53] on div "h ero.moveUp Presiona intro h ero.moveDown Presiona intro h ero.moveLeft Presio…" at bounding box center [310, 69] width 99 height 82
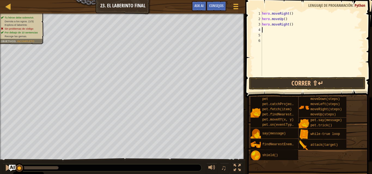
type textarea "h"
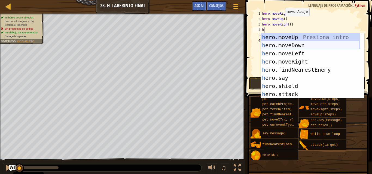
click at [286, 45] on div "h ero.moveUp Presiona intro h ero.moveDown Presiona intro h ero.moveLeft Presio…" at bounding box center [310, 74] width 99 height 82
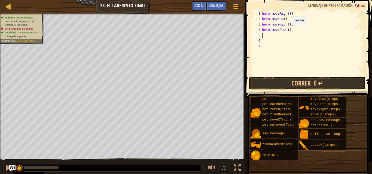
click at [287, 30] on div "hero . moveRight ( ) hero . moveUp ( ) hero . moveRight ( ) hero . moveDown ( )" at bounding box center [312, 49] width 103 height 76
type textarea "hero.moveDown(2)"
click at [284, 37] on div "hero . moveRight ( ) hero . moveUp ( ) hero . moveRight ( ) hero . moveDown ( 2…" at bounding box center [312, 49] width 103 height 76
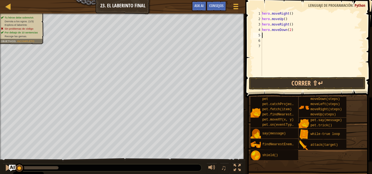
type textarea "w"
type textarea "h"
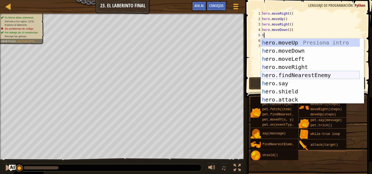
click at [294, 73] on div "h ero.moveUp Presiona intro h ero.moveDown Presiona intro h ero.moveLeft Presio…" at bounding box center [310, 80] width 99 height 82
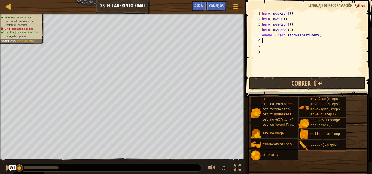
click at [270, 36] on div "hero . moveRight ( ) hero . moveUp ( ) hero . moveRight ( ) hero . moveDown ( 2…" at bounding box center [312, 49] width 103 height 76
type textarea "enemy = hero.findNearestEnemy()"
click at [273, 42] on div "hero . moveRight ( ) hero . moveUp ( ) hero . moveRight ( ) hero . moveDown ( 2…" at bounding box center [312, 49] width 103 height 76
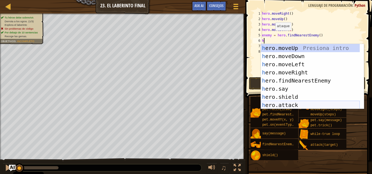
click at [292, 106] on div "h ero.moveUp Presiona intro h ero.moveDown Presiona intro h ero.moveLeft Presio…" at bounding box center [310, 85] width 99 height 82
type textarea "hero.attack(enemy)"
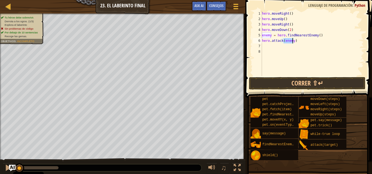
click at [289, 47] on div "hero . moveRight ( ) hero . moveUp ( ) hero . moveRight ( ) hero . moveDown ( 2…" at bounding box center [312, 49] width 103 height 76
type textarea "w"
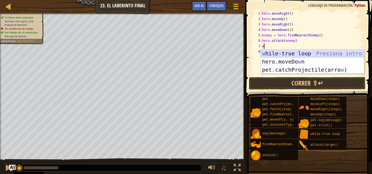
click at [286, 57] on div "w hile-true loop Presiona intro hero.moveDo w n Presiona intro pet.catchProject…" at bounding box center [312, 70] width 103 height 41
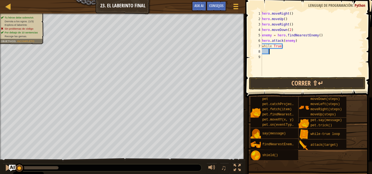
type textarea "h"
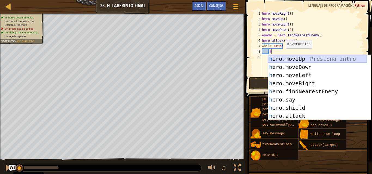
click at [283, 58] on div "h ero.moveUp Presiona intro h ero.moveDown Presiona intro h ero.moveLeft Presio…" at bounding box center [317, 96] width 99 height 82
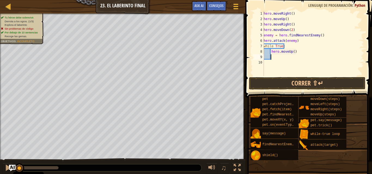
type textarea "h"
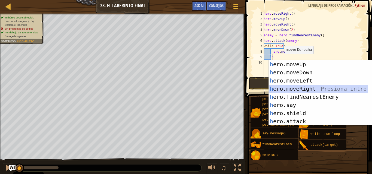
click at [290, 87] on div "h ero.moveUp Presiona intro h ero.moveDown Presiona intro h ero.moveLeft Presio…" at bounding box center [318, 101] width 99 height 82
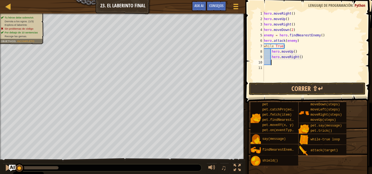
type textarea "h"
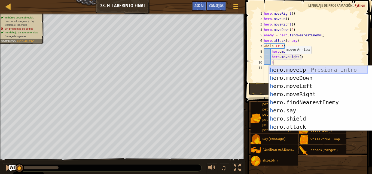
click at [293, 70] on div "h ero.moveUp Presiona intro h ero.moveDown Presiona intro h ero.moveLeft Presio…" at bounding box center [318, 107] width 99 height 82
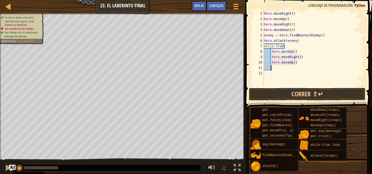
type textarea "h"
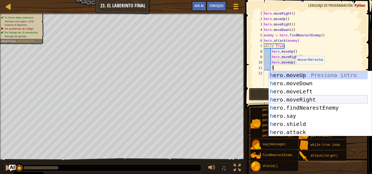
click at [296, 97] on div "h ero.moveUp Presiona intro h ero.moveDown Presiona intro h ero.moveLeft Presio…" at bounding box center [318, 112] width 99 height 82
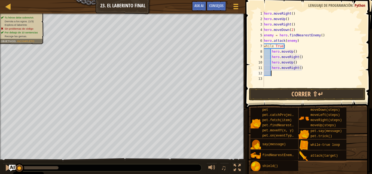
type textarea "h"
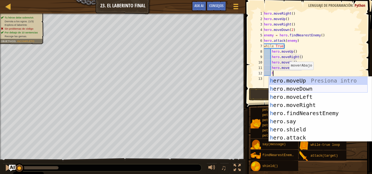
click at [292, 86] on div "h ero.moveUp Presiona intro h ero.moveDown Presiona intro h ero.moveLeft Presio…" at bounding box center [318, 118] width 99 height 82
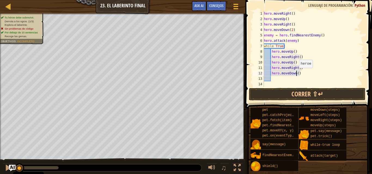
click at [296, 73] on div "hero . moveRight ( ) hero . moveUp ( ) hero . moveRight ( ) hero . moveDown ( 2…" at bounding box center [313, 54] width 101 height 87
type textarea "hero.moveDown(2)"
click at [301, 79] on div "hero . moveRight ( ) hero . moveUp ( ) hero . moveRight ( ) hero . moveDown ( 2…" at bounding box center [313, 54] width 101 height 87
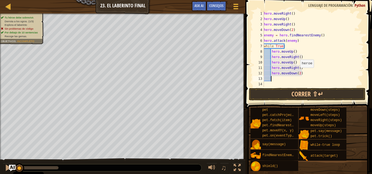
click at [297, 73] on div "hero . moveRight ( ) hero . moveUp ( ) hero . moveRight ( ) hero . moveDown ( 2…" at bounding box center [313, 54] width 101 height 87
type textarea "hero.moveDown(2)"
click at [297, 79] on div "hero . moveRight ( ) hero . moveUp ( ) hero . moveRight ( ) hero . moveDown ( 2…" at bounding box center [313, 54] width 101 height 87
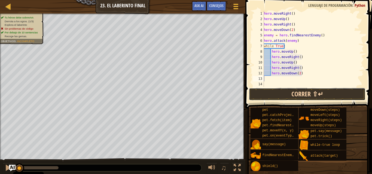
click at [297, 89] on button "Correr ⇧↵" at bounding box center [307, 94] width 116 height 13
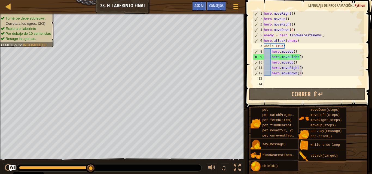
click at [312, 73] on div "hero . moveRight ( ) hero . moveUp ( ) hero . moveRight ( ) hero . moveDown ( 2…" at bounding box center [313, 54] width 101 height 87
type textarea "hero.moveDown(2)"
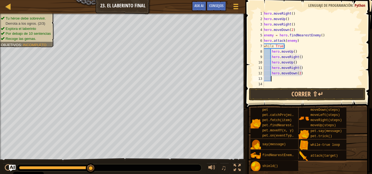
type textarea "h"
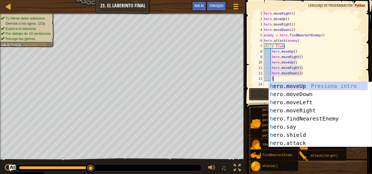
scroll to position [2, 0]
click at [314, 119] on div "h ero.moveUp Presiona intro h ero.moveDown Presiona intro h ero.moveLeft Presio…" at bounding box center [318, 123] width 99 height 82
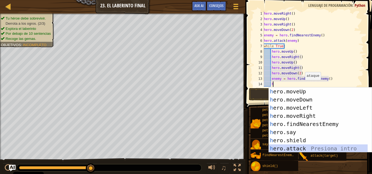
click at [295, 147] on div "h ero.moveUp Presiona intro h ero.moveDown Presiona intro h ero.moveLeft Presio…" at bounding box center [318, 129] width 99 height 82
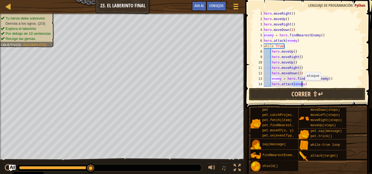
type textarea "hero.attack(enemy)"
click at [290, 91] on button "Correr ⇧↵" at bounding box center [307, 94] width 116 height 13
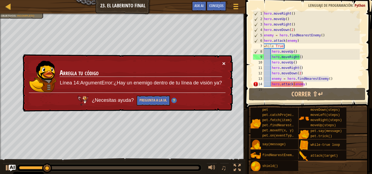
click at [223, 62] on button "×" at bounding box center [223, 64] width 3 height 6
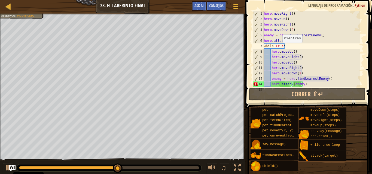
scroll to position [11, 0]
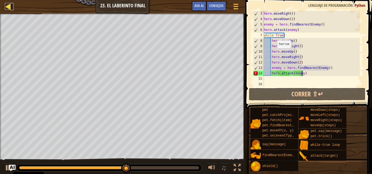
click at [11, 7] on div at bounding box center [8, 6] width 7 height 7
select select "es-ES"
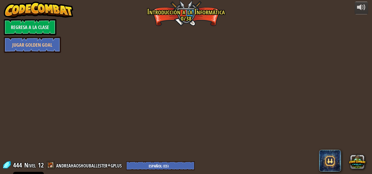
select select "es-ES"
